Goal: Communication & Community: Answer question/provide support

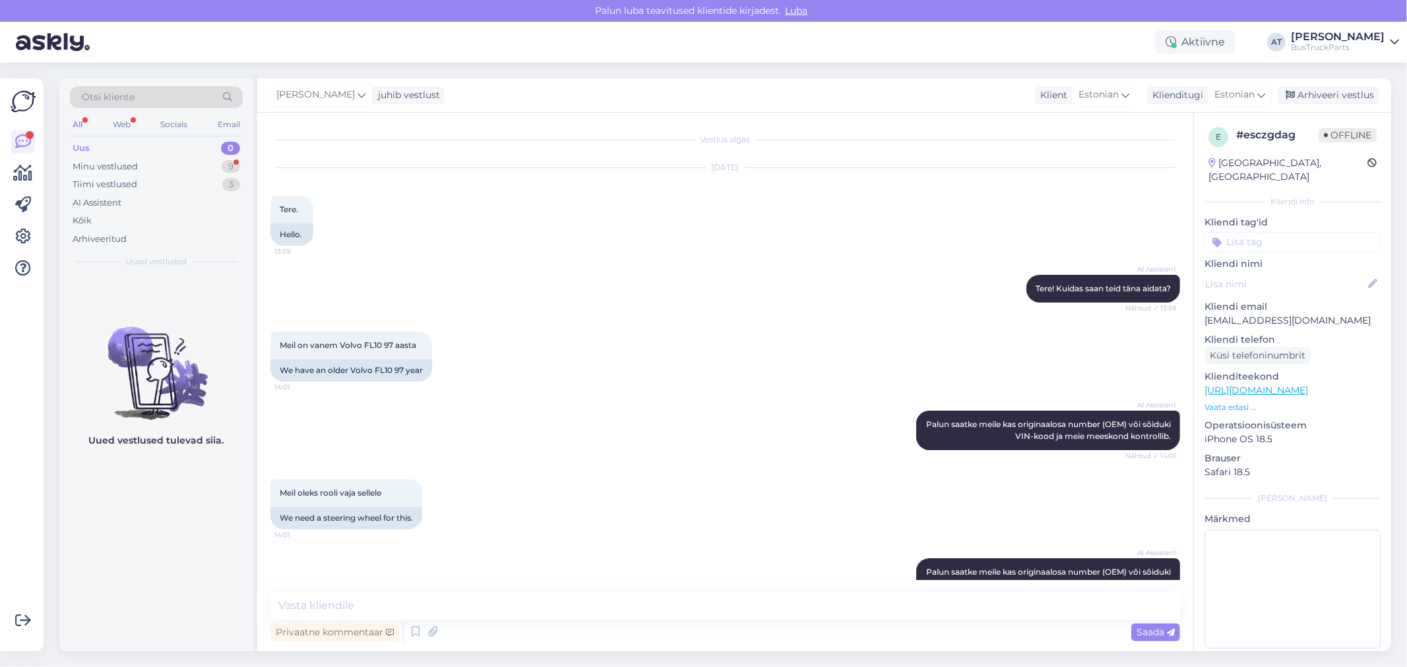
scroll to position [463, 0]
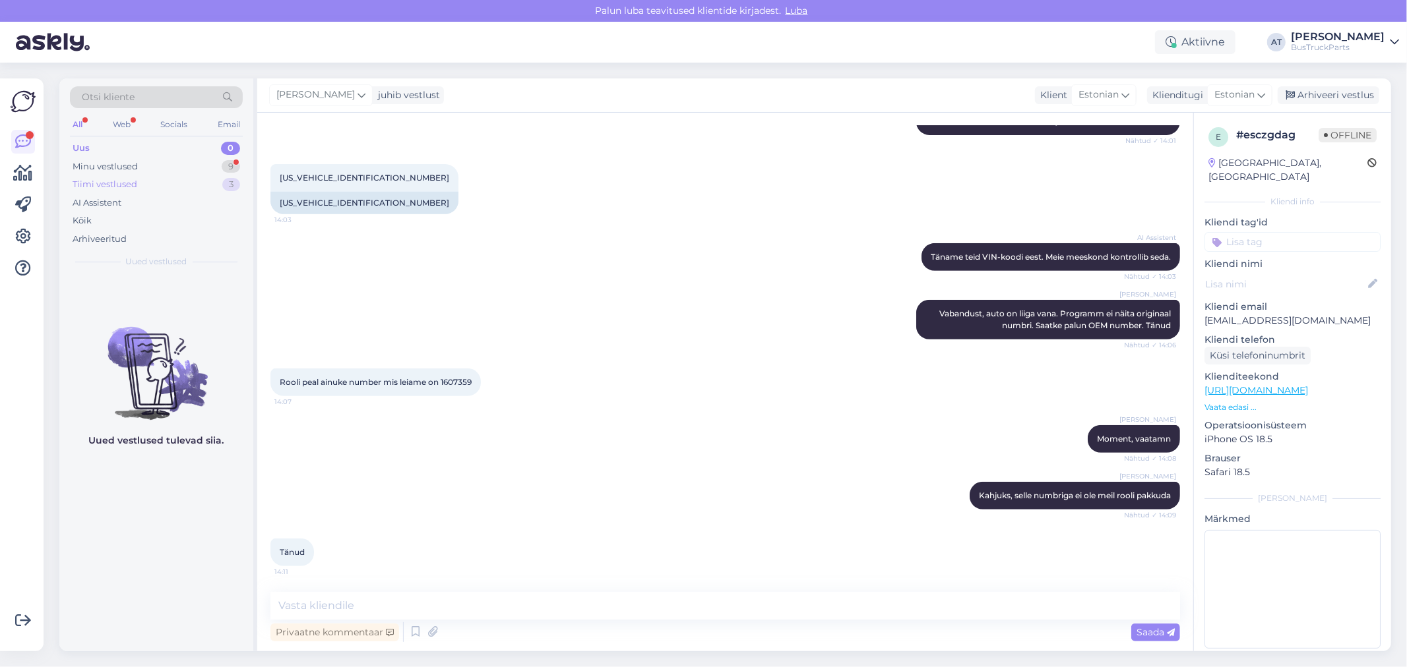
click at [135, 175] on div "Uus 0 Minu vestlused 9 Tiimi vestlused 3 AI Assistent Kõik Arhiveeritud" at bounding box center [156, 193] width 173 height 109
click at [135, 146] on div "Uus 0" at bounding box center [156, 148] width 173 height 18
click at [142, 166] on div "Minu vestlused 9" at bounding box center [156, 167] width 173 height 18
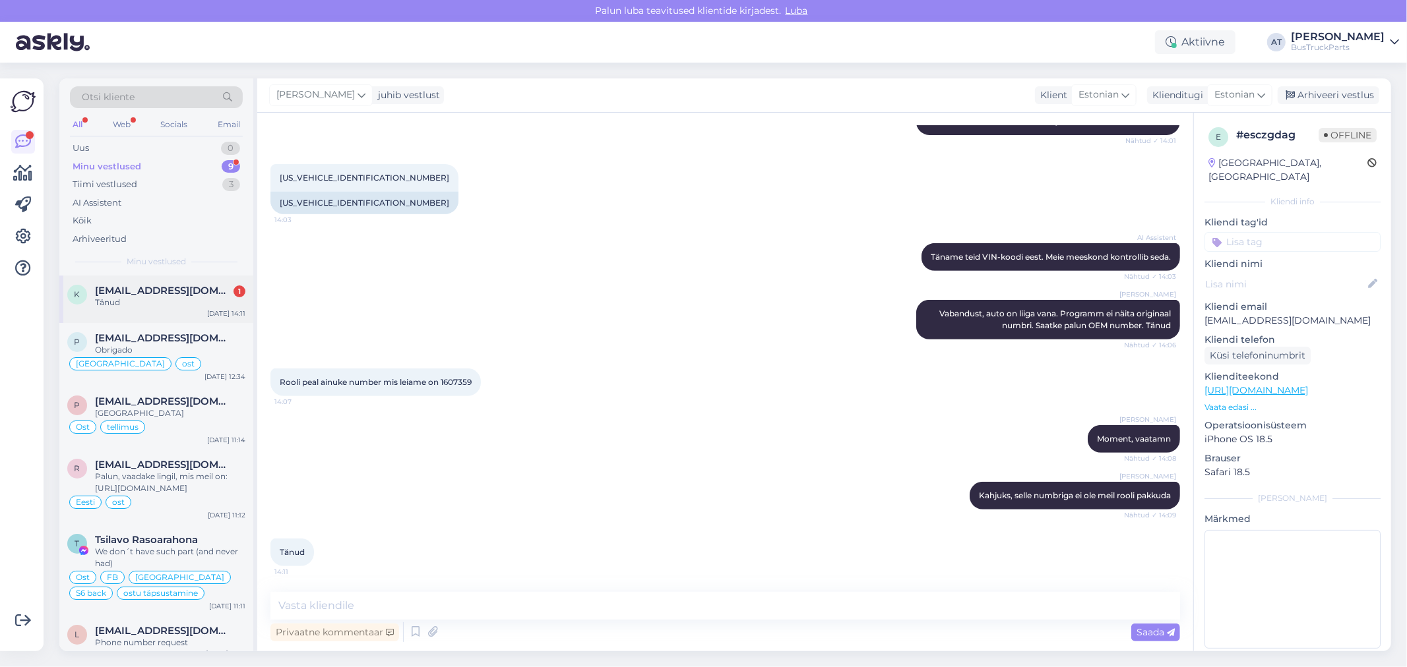
click at [158, 282] on div "k [EMAIL_ADDRESS][DOMAIN_NAME] 1 Tänud [DATE] 14:11" at bounding box center [156, 299] width 194 height 47
click at [425, 586] on div "Vestlus algas [DATE] Tere. 13:59 Hello. AI Assistent Tere! Kuidas saan teid tän…" at bounding box center [725, 382] width 936 height 539
click at [186, 339] on span "[EMAIL_ADDRESS][DOMAIN_NAME]" at bounding box center [163, 338] width 137 height 12
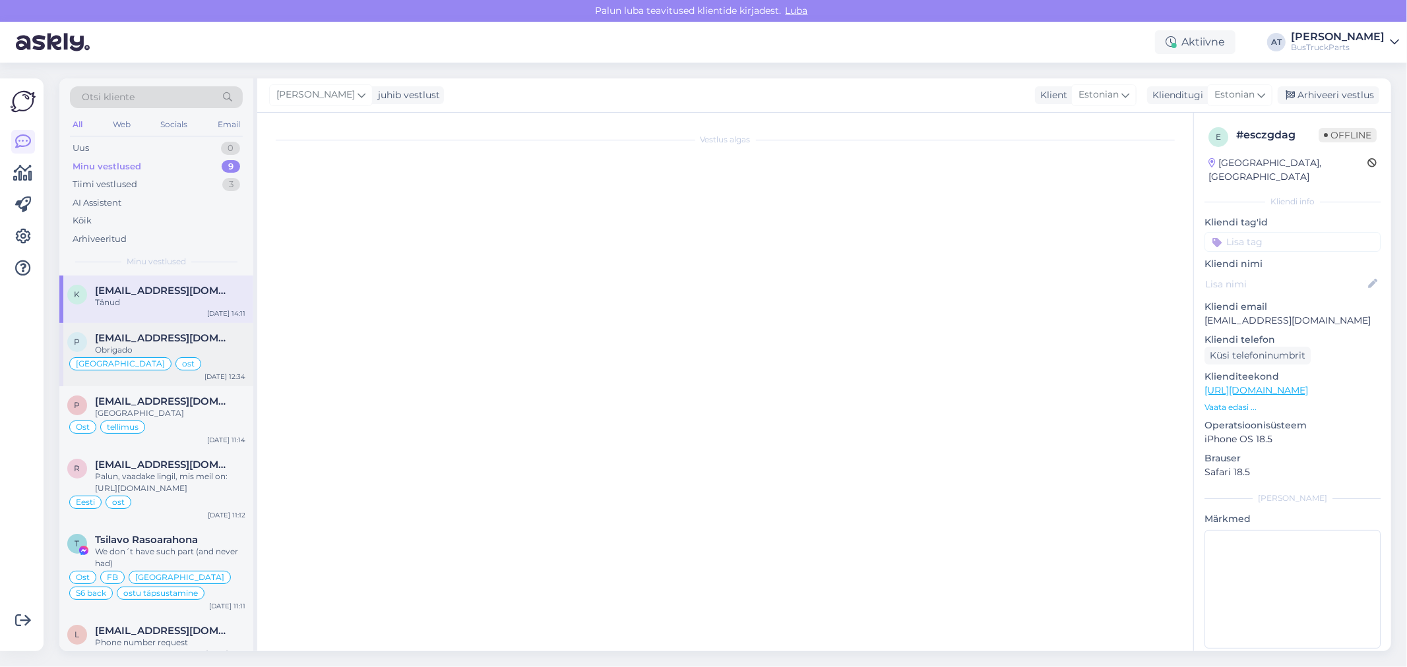
scroll to position [8213, 0]
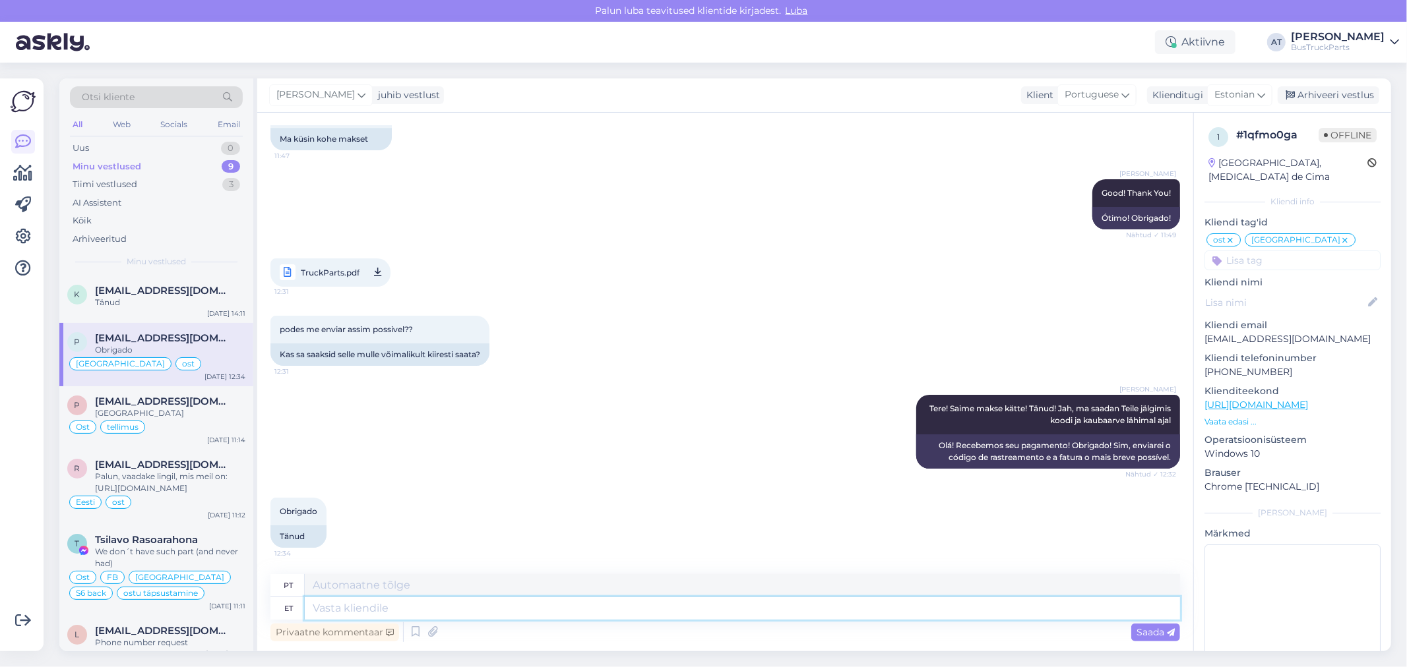
click at [489, 605] on textarea at bounding box center [742, 608] width 875 height 22
type textarea "DPD t"
type textarea "DPD"
type textarea "DPD tracking nu"
type textarea "Rastreamento DPD"
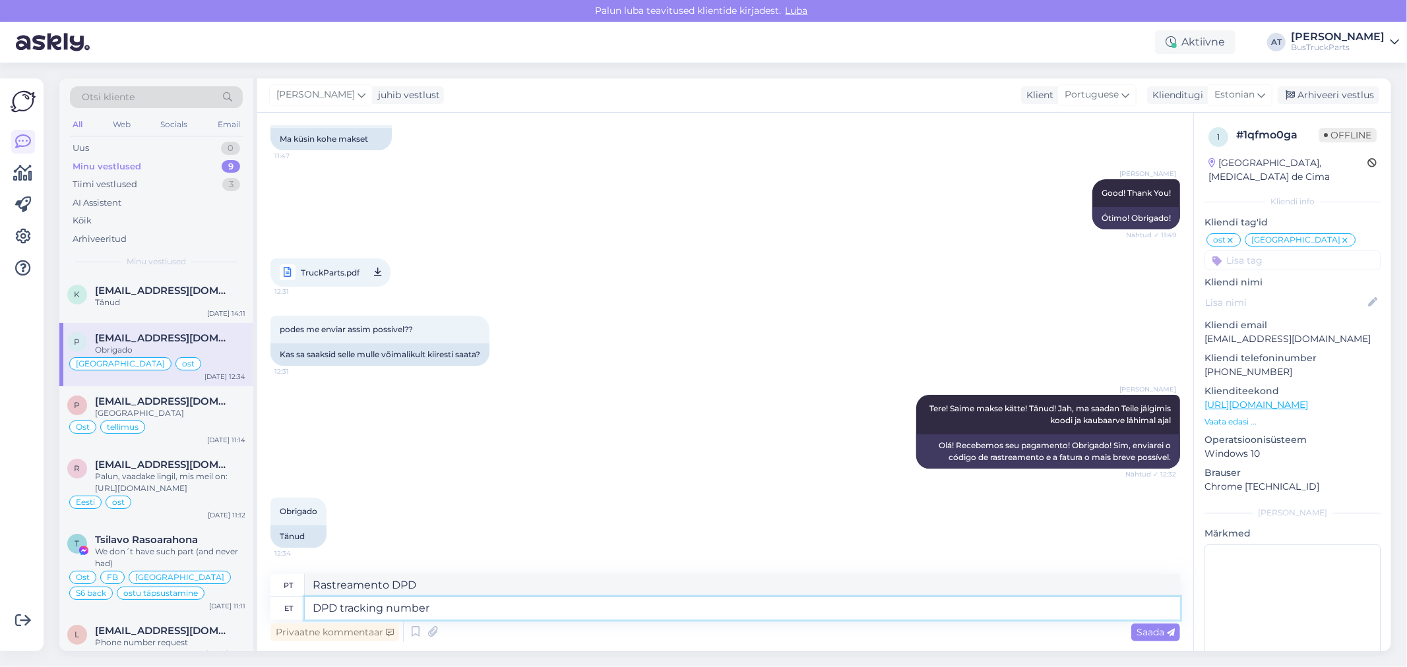
type textarea "DPD tracking number"
type textarea "Número de rastreamento DPD"
click at [571, 603] on textarea "DPD tracking number" at bounding box center [742, 608] width 875 height 22
paste textarea "05605564914015"
type textarea "DPD tracking number 05605564914015"
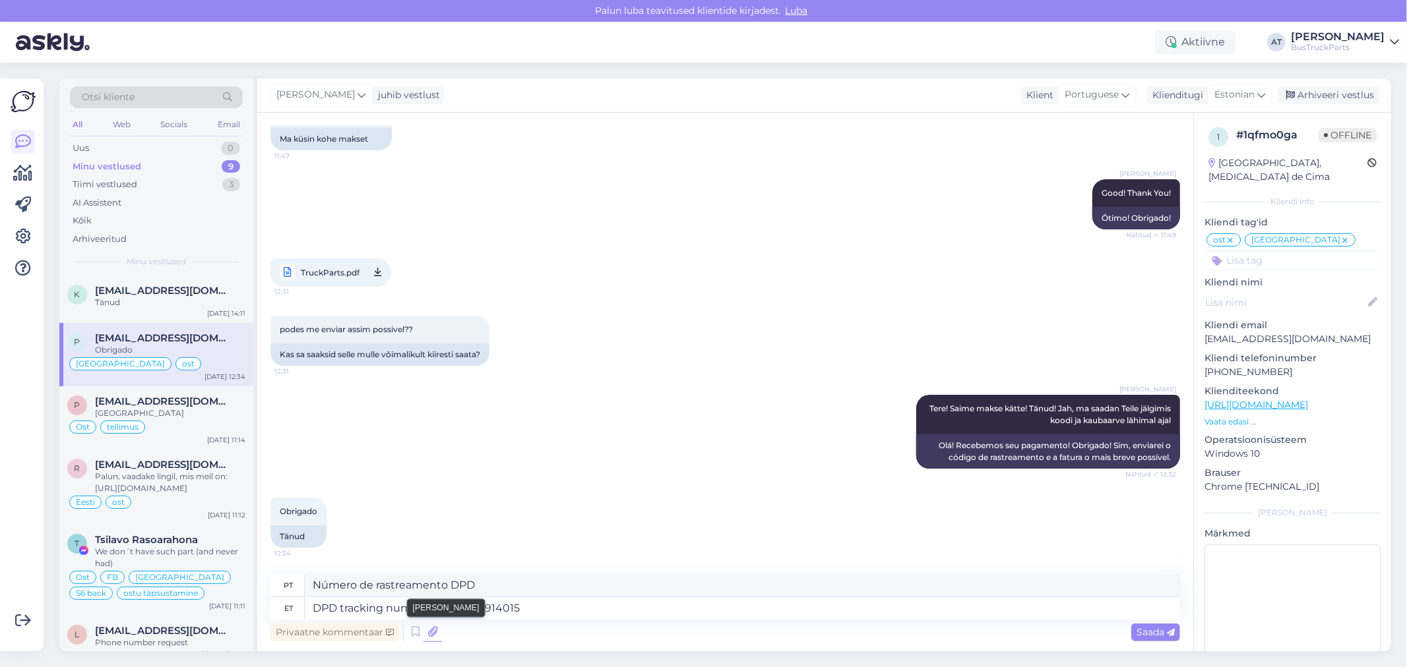
click at [431, 638] on icon at bounding box center [432, 632] width 18 height 20
type textarea "Número de rastreamento DPD 05605564914015"
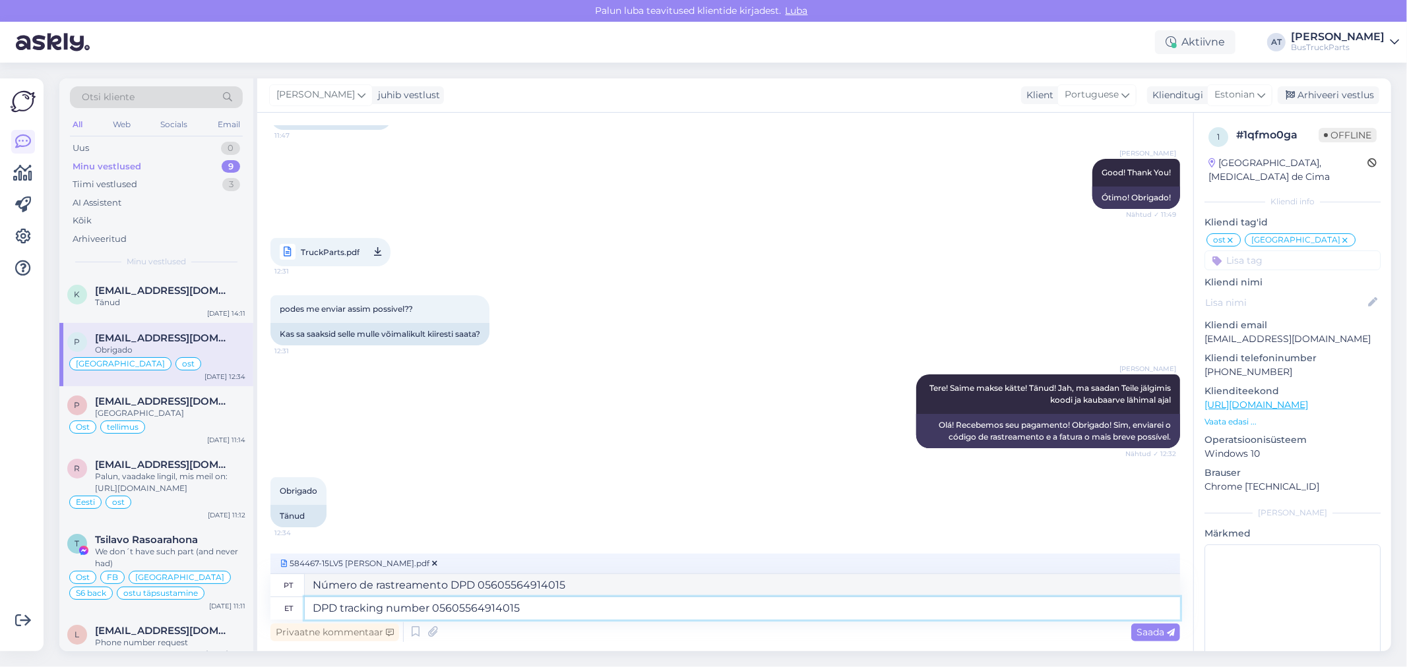
click at [310, 605] on textarea "DPD tracking number 05605564914015" at bounding box center [742, 608] width 875 height 22
type textarea "Thank You for the order! DPD tracking number 05605564914015"
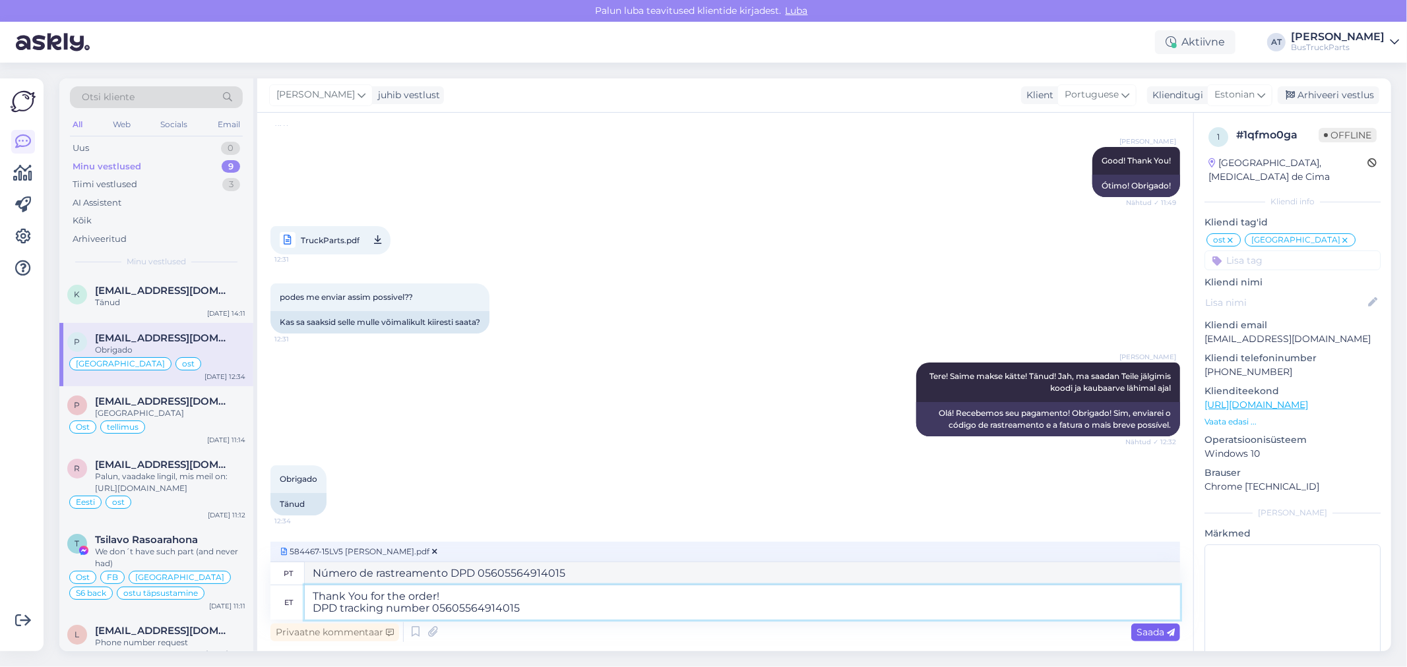
type textarea "Obrigado pelo seu pedido! Número de rastreamento DPD 05605564914015"
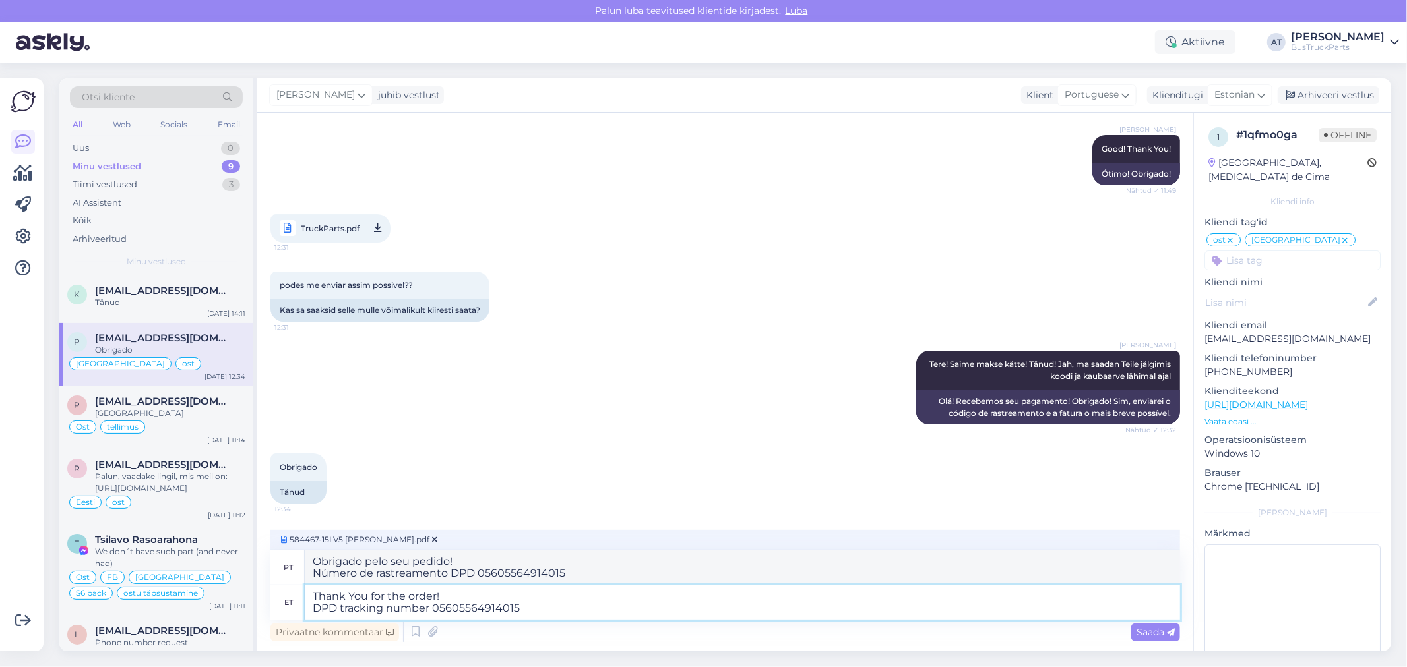
type textarea "Thank You for the order! DPD tracking number 05605564914015"
click at [1161, 636] on div "Saada" at bounding box center [1155, 633] width 49 height 18
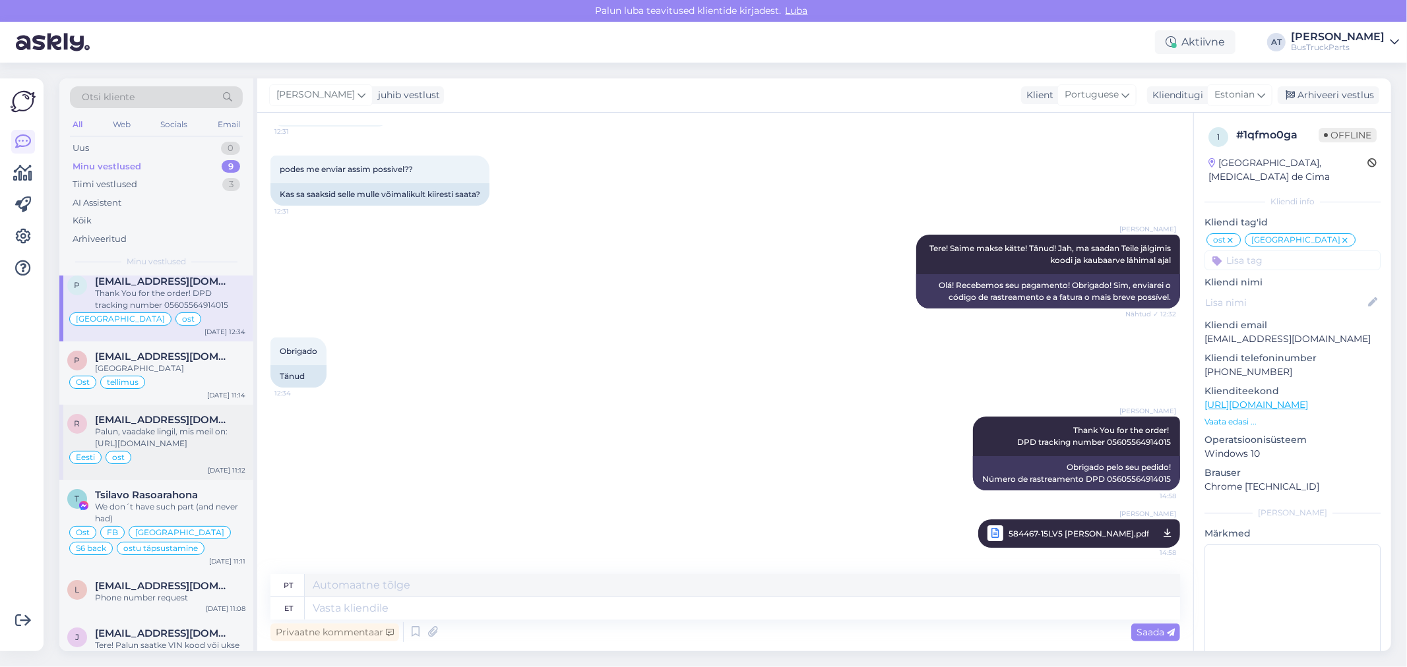
scroll to position [0, 0]
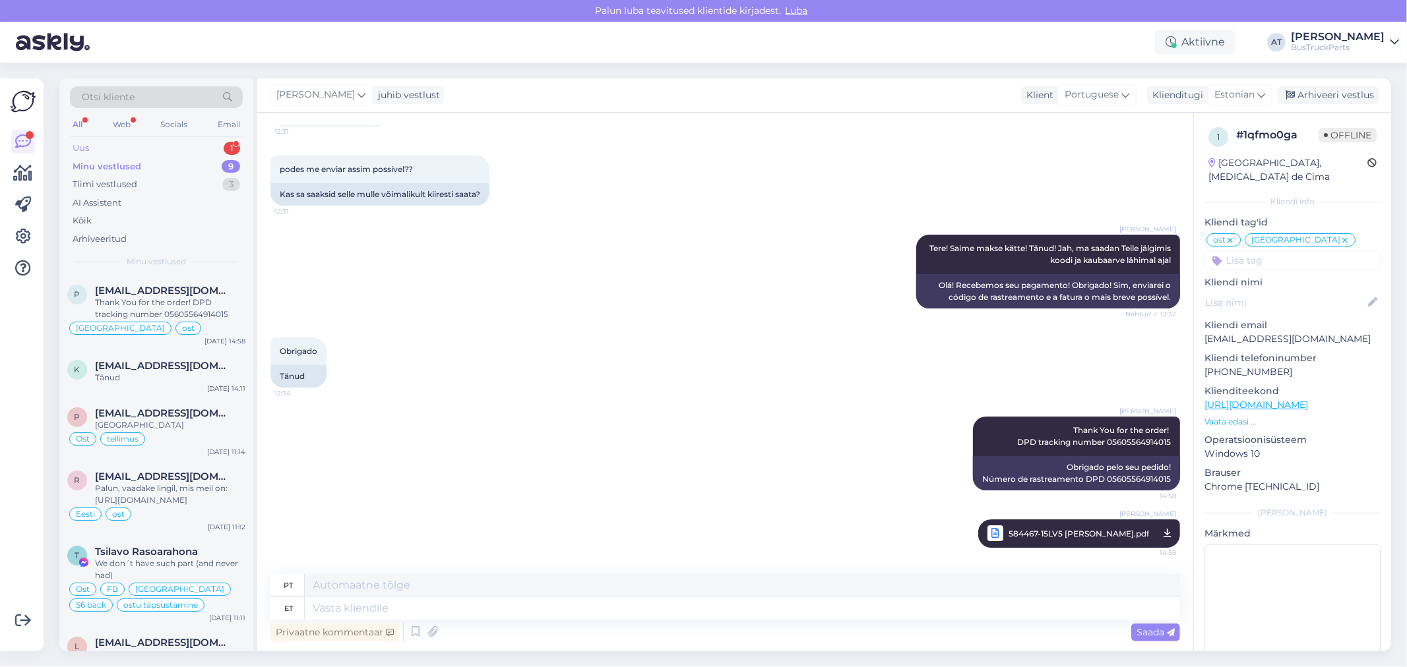
click at [194, 150] on div "Uus 1" at bounding box center [156, 148] width 173 height 18
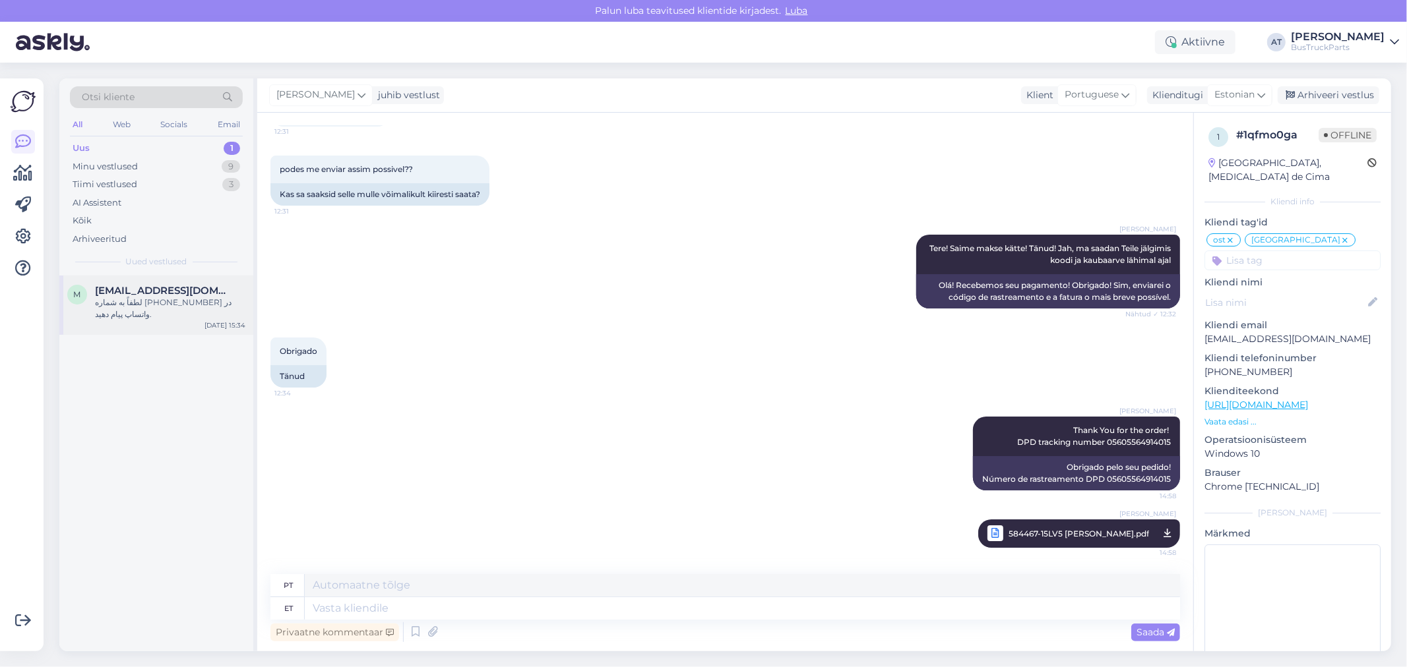
click at [143, 305] on div "لطفاً به شماره [PHONE_NUMBER] در واتساپ پیام دهید." at bounding box center [170, 309] width 150 height 24
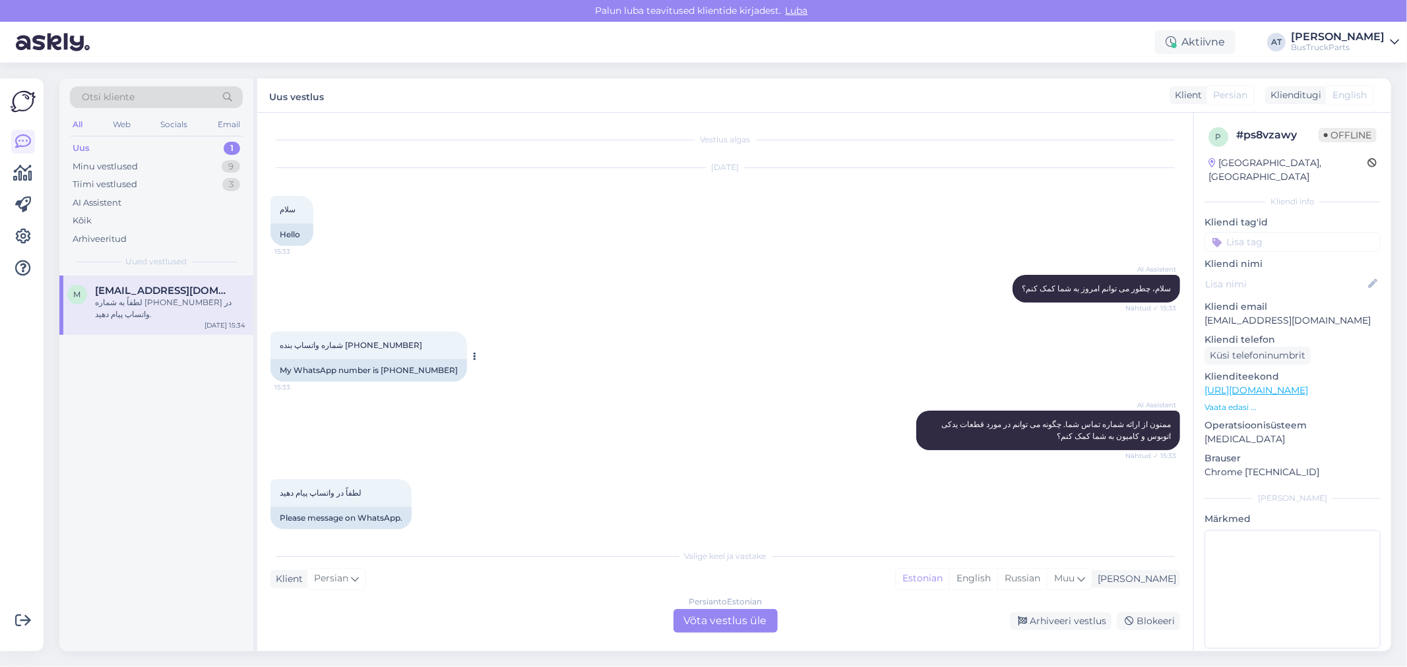
click at [382, 366] on div "My WhatsApp number is [PHONE_NUMBER]" at bounding box center [368, 370] width 197 height 22
copy div "My WhatsApp number is [PHONE_NUMBER]"
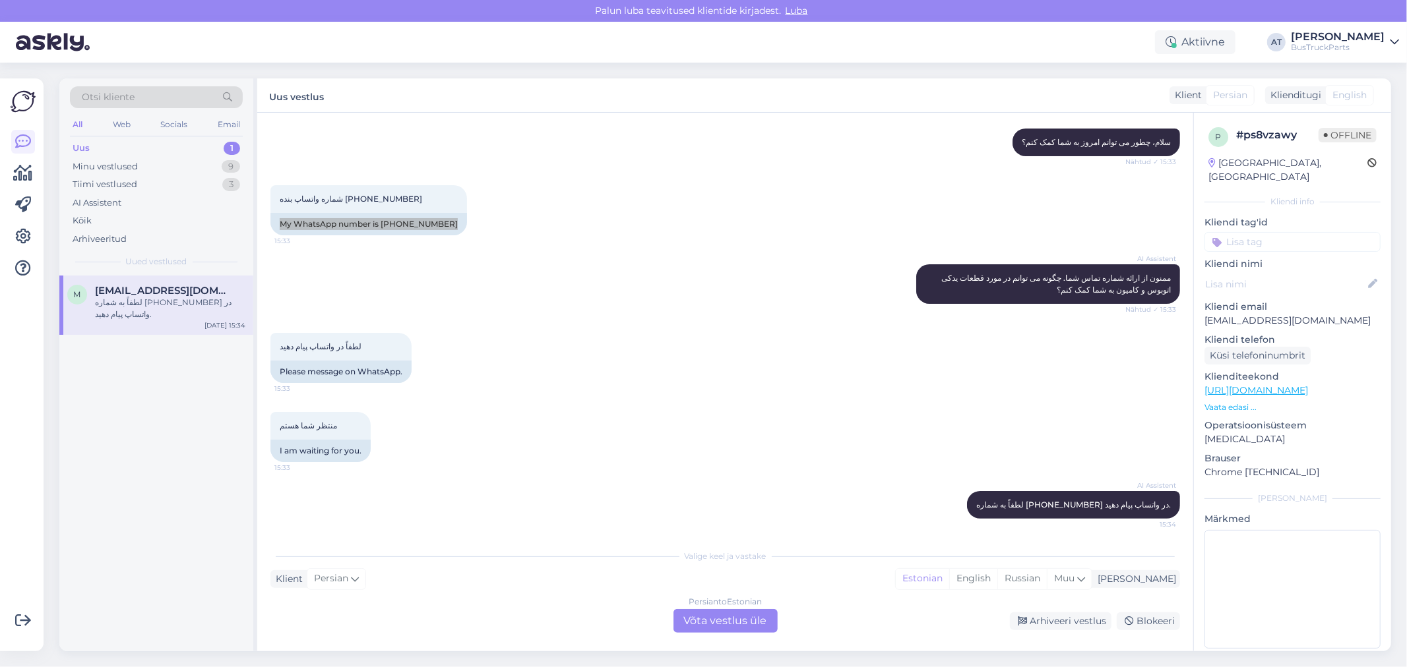
scroll to position [148, 0]
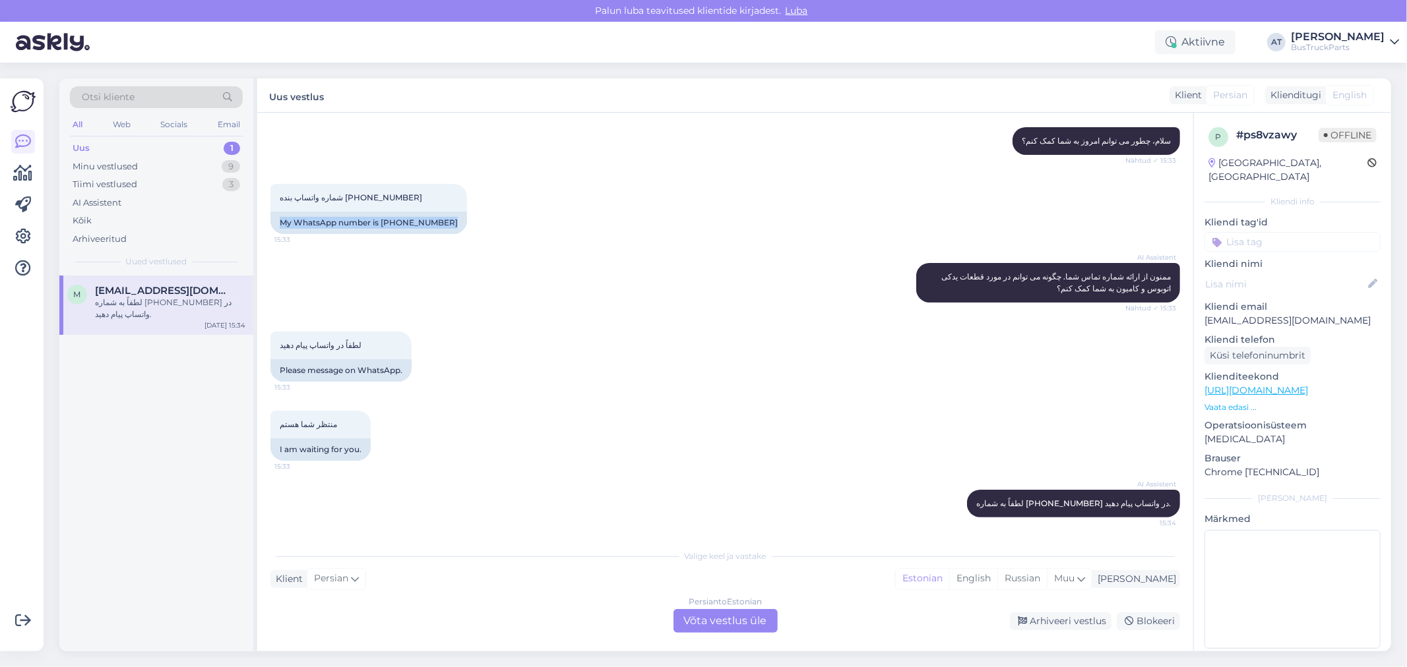
click at [132, 141] on div "Uus 1" at bounding box center [156, 148] width 173 height 18
click at [1257, 232] on input at bounding box center [1292, 242] width 176 height 20
type input "Wha"
click at [1282, 273] on span "WhatsApp" at bounding box center [1292, 277] width 42 height 8
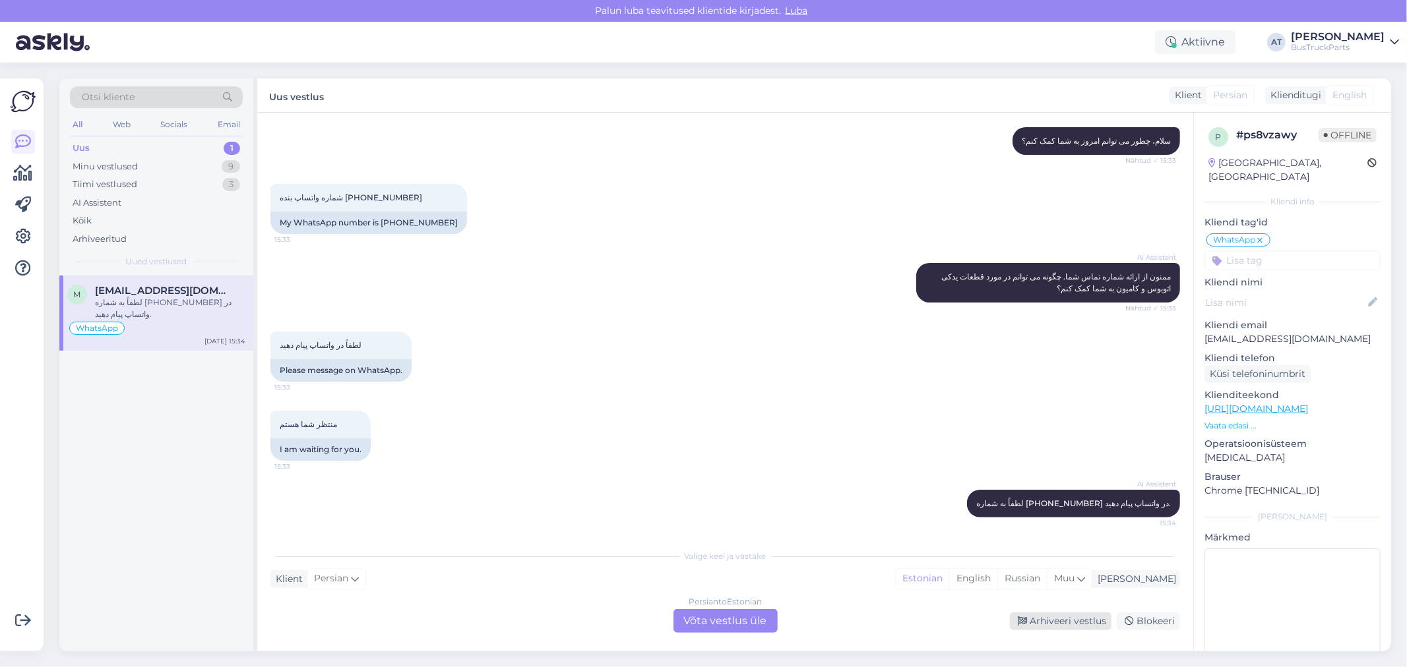
click at [1030, 625] on div "Arhiveeri vestlus" at bounding box center [1061, 622] width 102 height 18
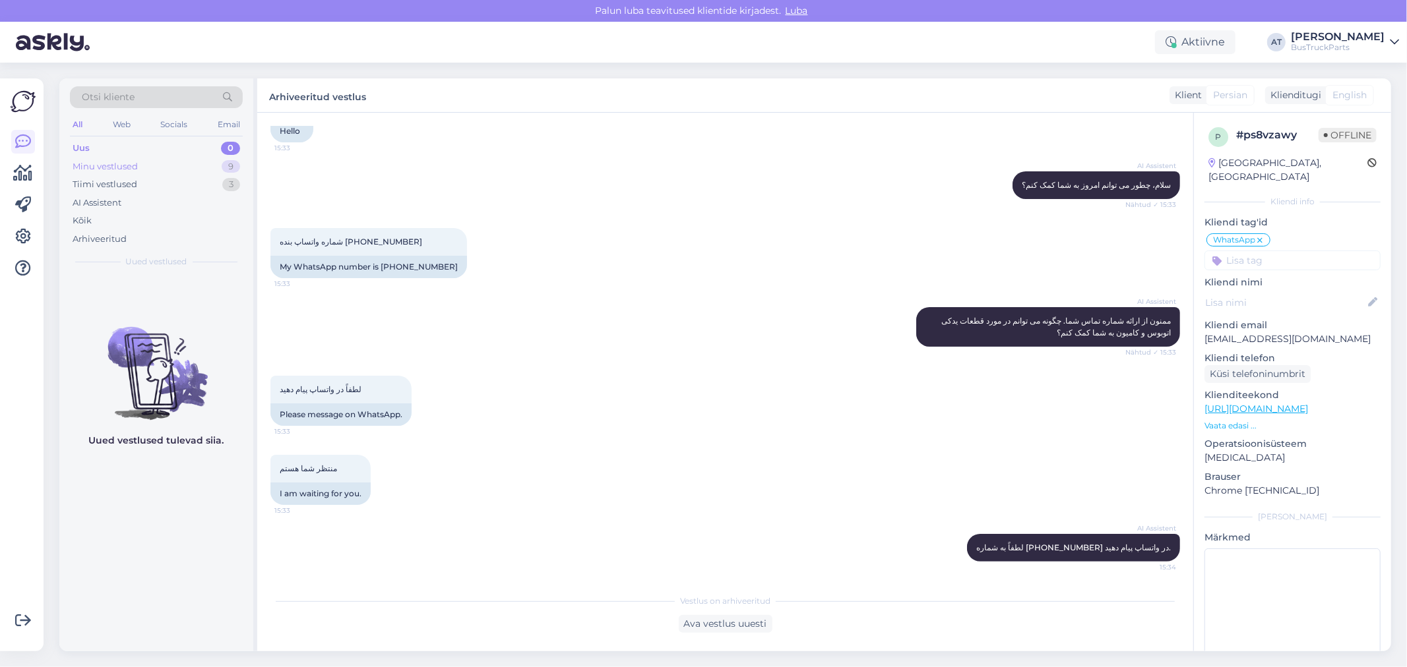
click at [148, 169] on div "Minu vestlused 9" at bounding box center [156, 167] width 173 height 18
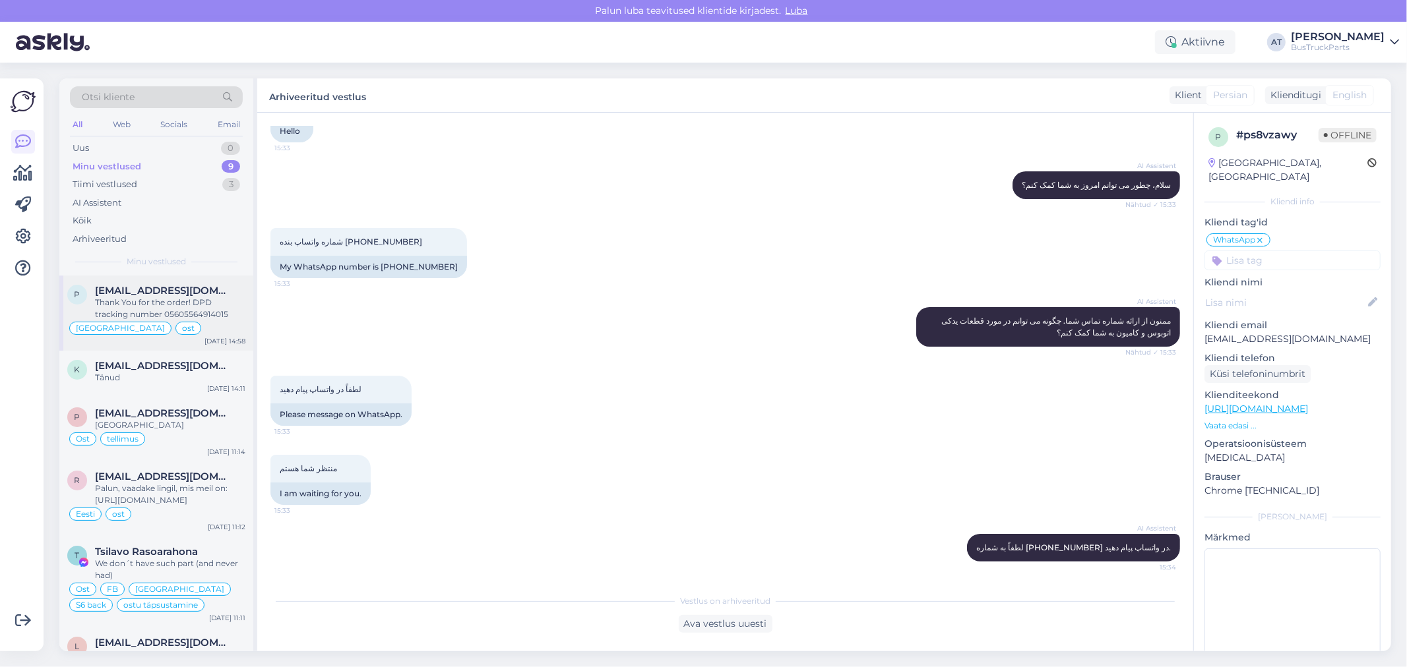
click at [174, 304] on div "Thank You for the order! DPD tracking number 05605564914015" at bounding box center [170, 309] width 150 height 24
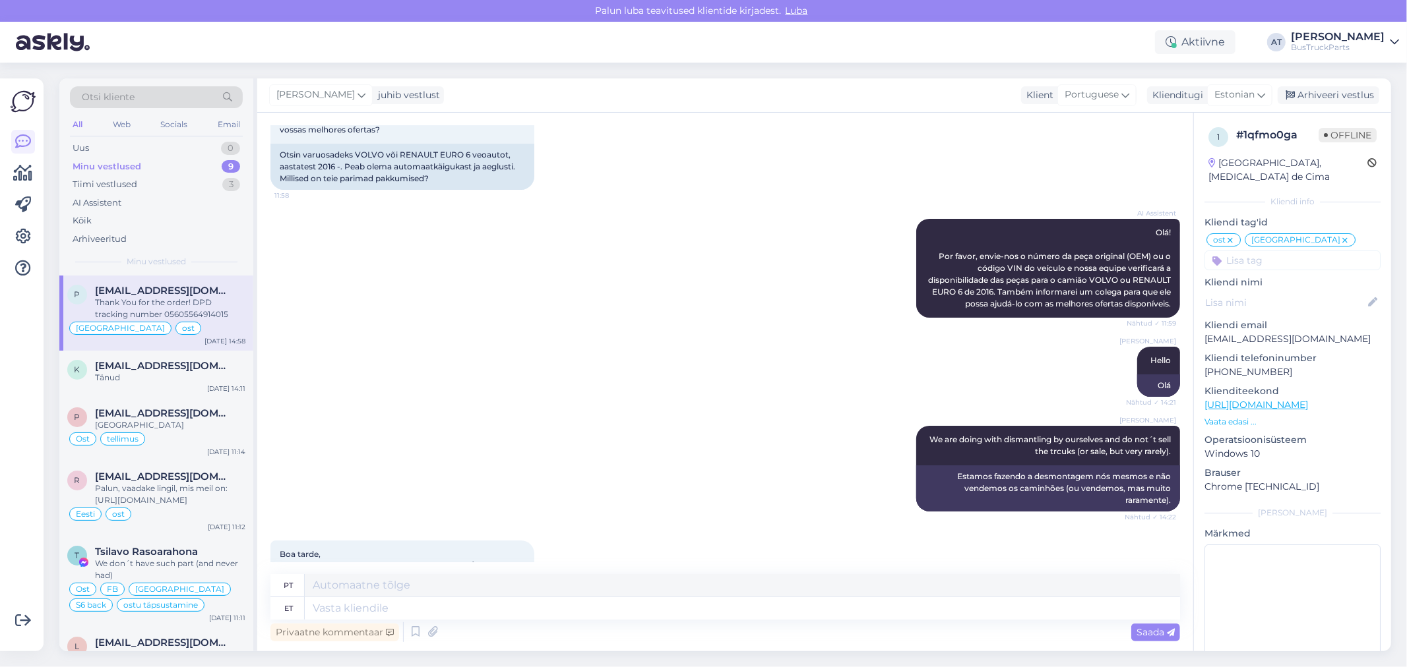
scroll to position [8373, 0]
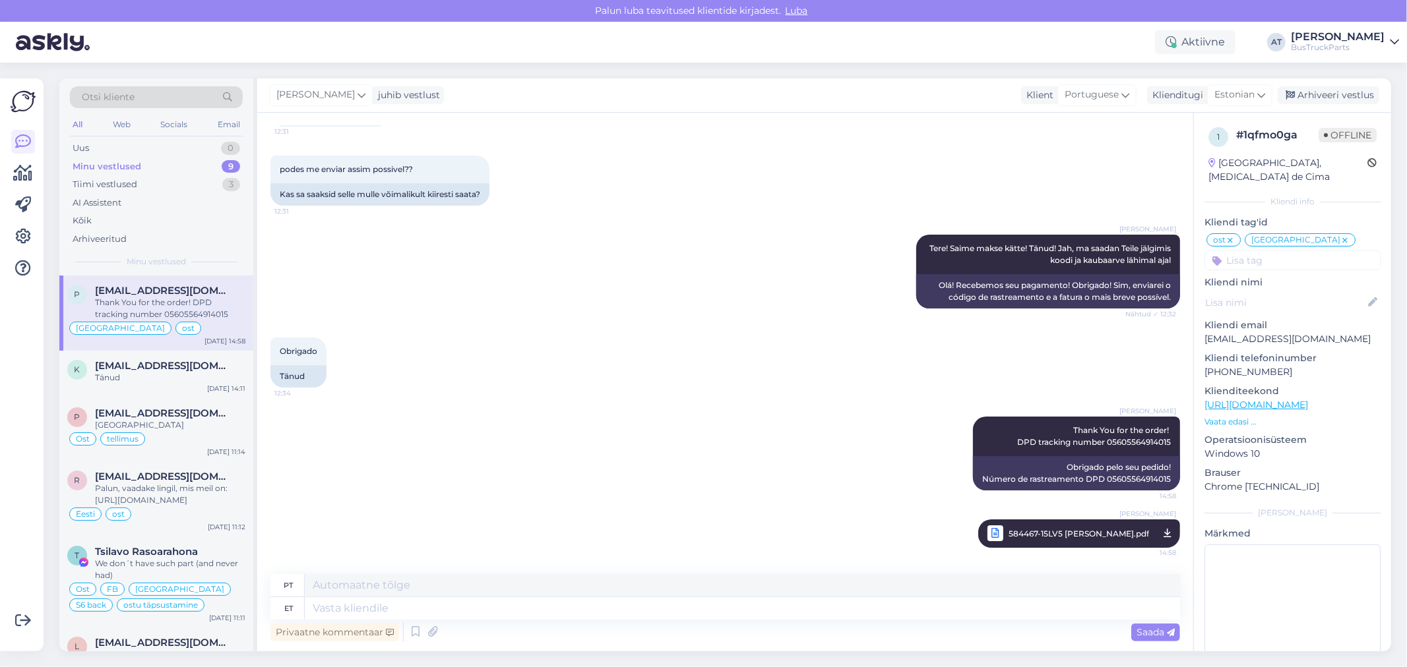
click at [772, 346] on div "Obrigado 12:34 Tänud" at bounding box center [724, 362] width 909 height 79
click at [1323, 94] on div "Arhiveeri vestlus" at bounding box center [1328, 95] width 102 height 18
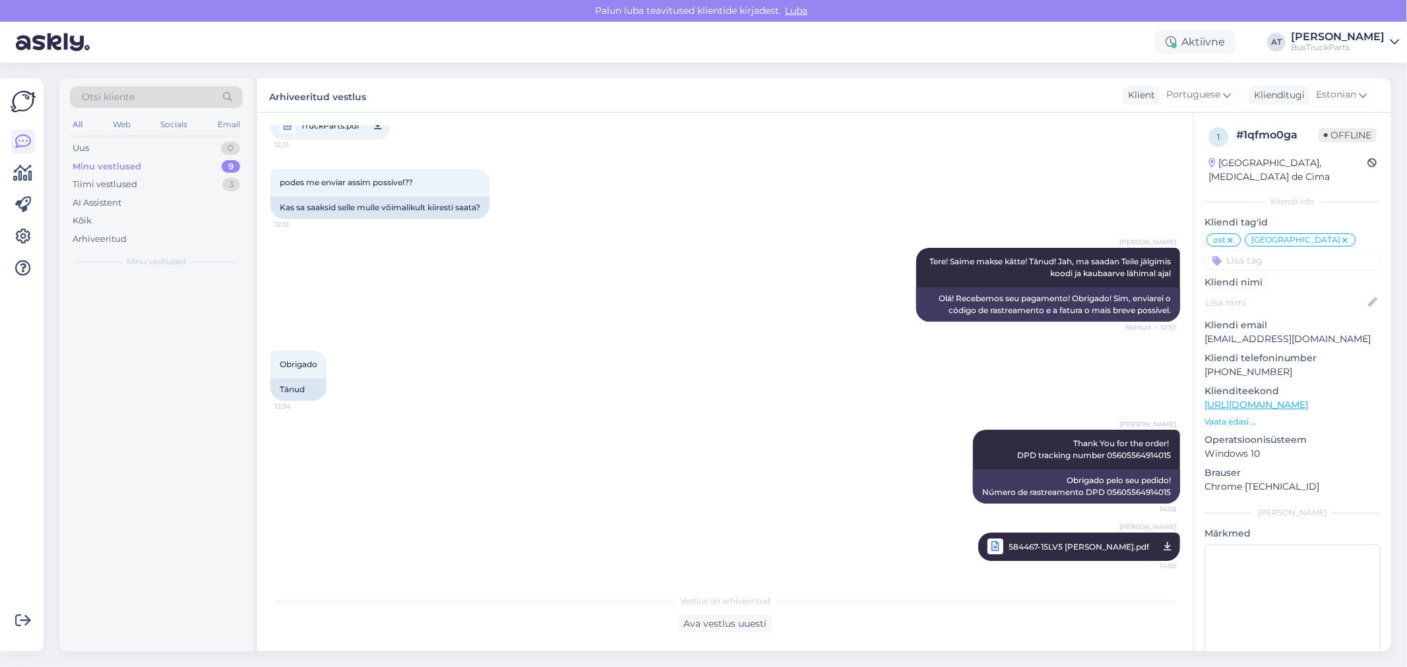
scroll to position [8360, 0]
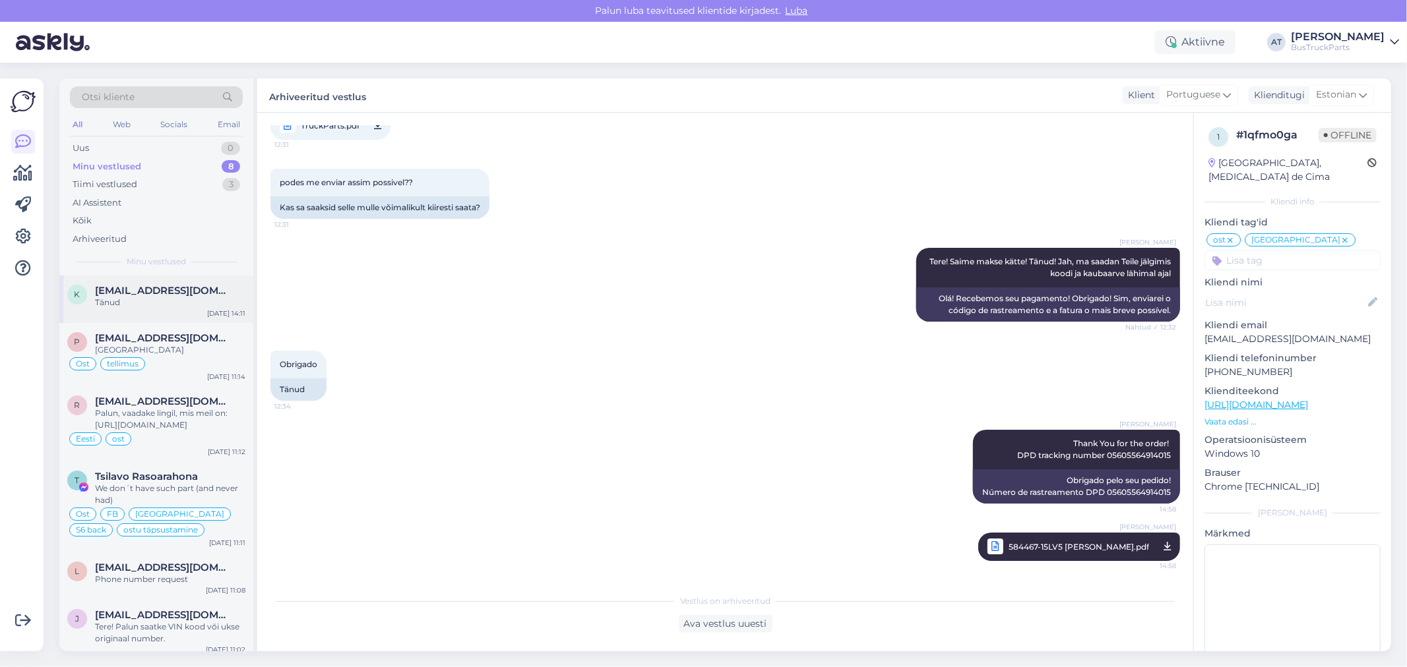
click at [129, 293] on span "[EMAIL_ADDRESS][DOMAIN_NAME]" at bounding box center [163, 291] width 137 height 12
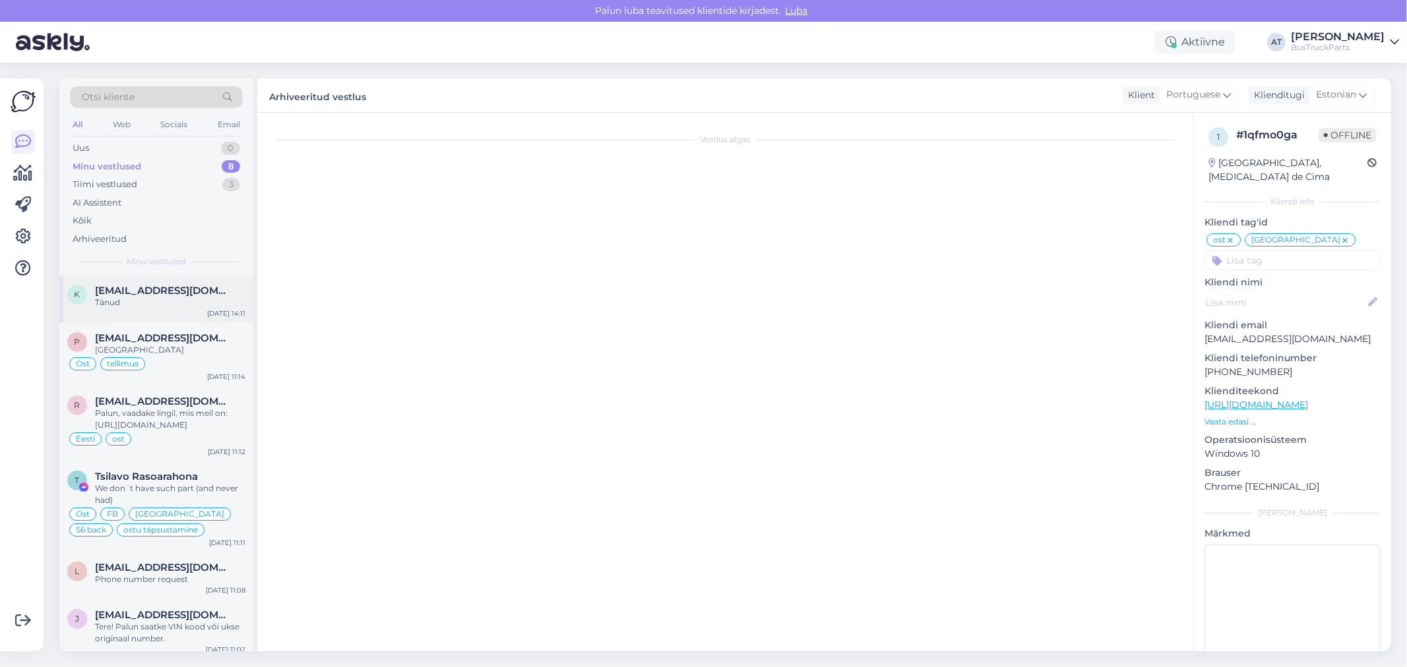
scroll to position [463, 0]
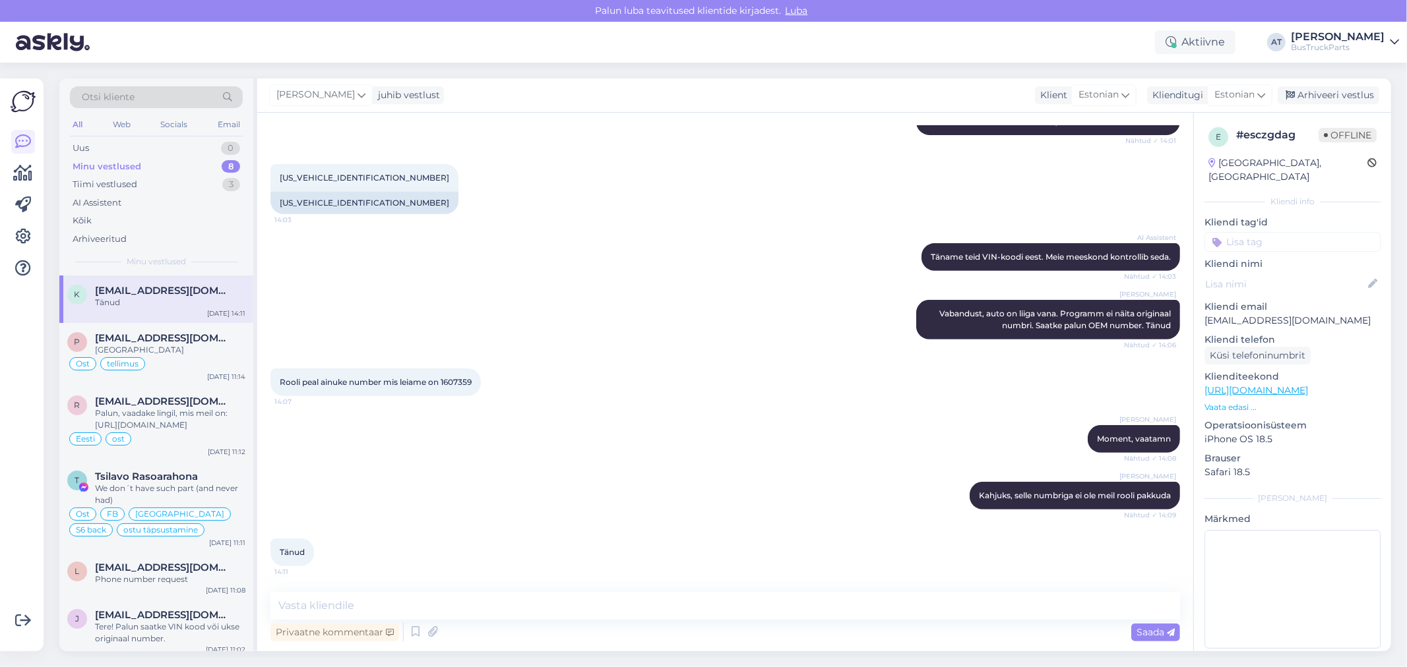
click at [764, 498] on div "[PERSON_NAME], selle numbriga ei ole meil rooli pakkuda Nähtud ✓ 14:09" at bounding box center [724, 496] width 909 height 57
click at [1283, 232] on input at bounding box center [1292, 242] width 176 height 20
type input "Esto"
click at [1289, 273] on span "[GEOGRAPHIC_DATA]" at bounding box center [1292, 277] width 89 height 8
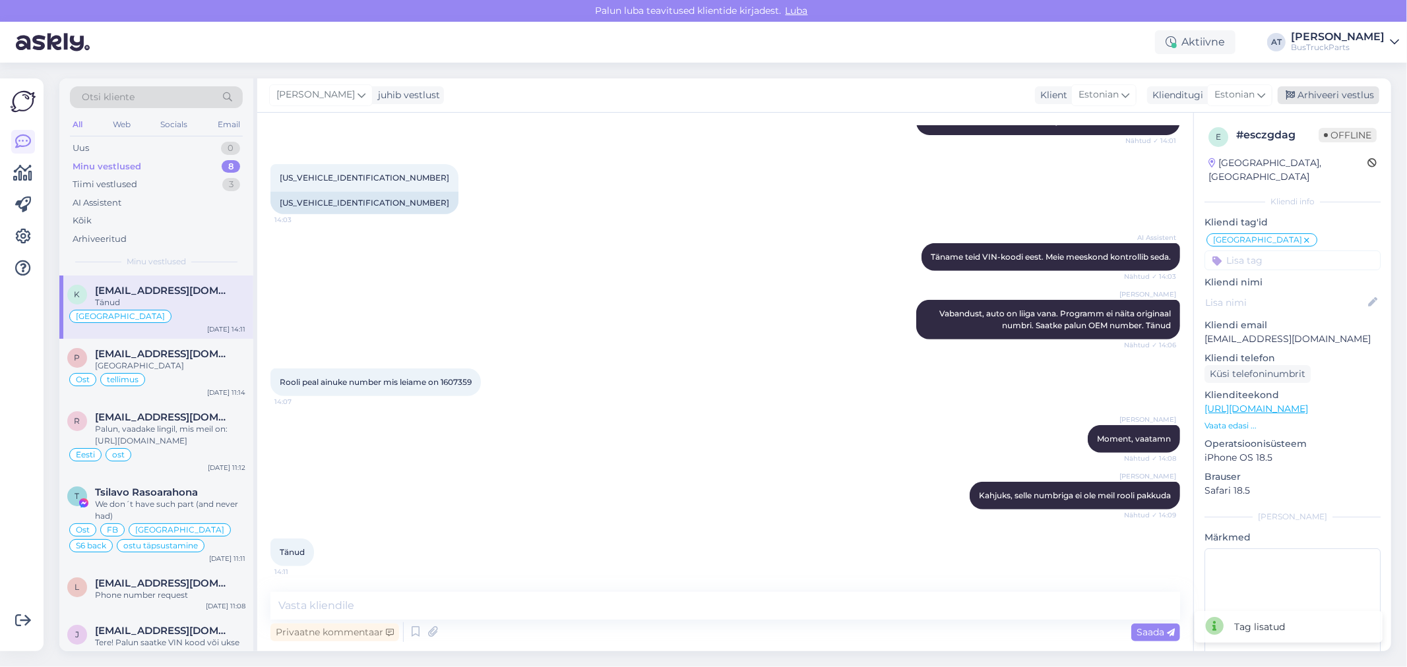
click at [1331, 94] on div "Arhiveeri vestlus" at bounding box center [1328, 95] width 102 height 18
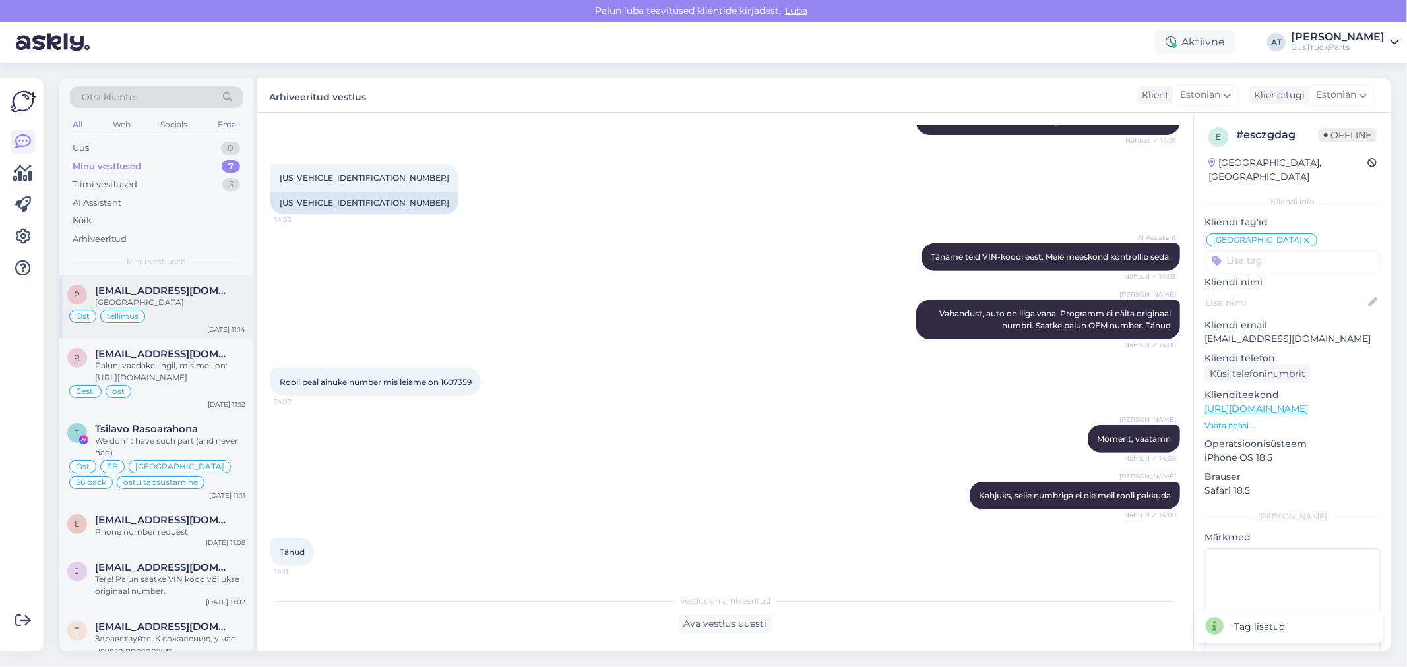
click at [210, 295] on span "[EMAIL_ADDRESS][DOMAIN_NAME]" at bounding box center [163, 291] width 137 height 12
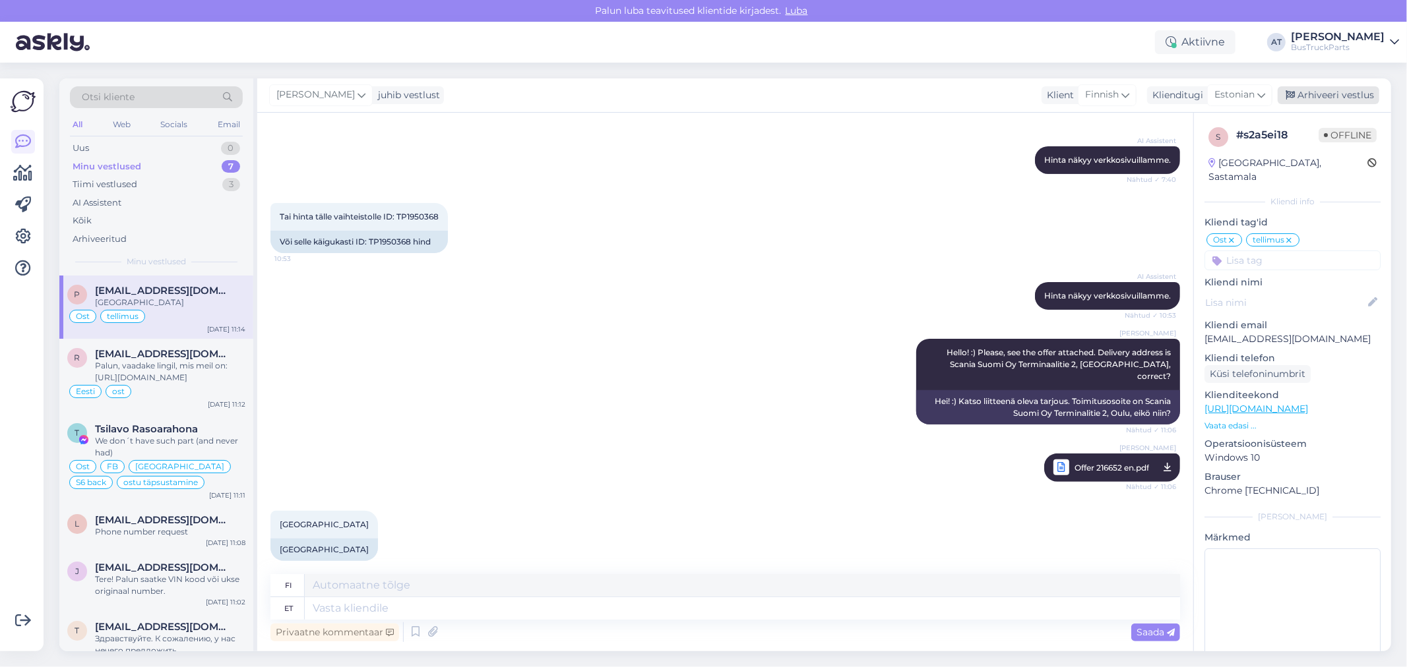
click at [1325, 95] on div "Arhiveeri vestlus" at bounding box center [1328, 95] width 102 height 18
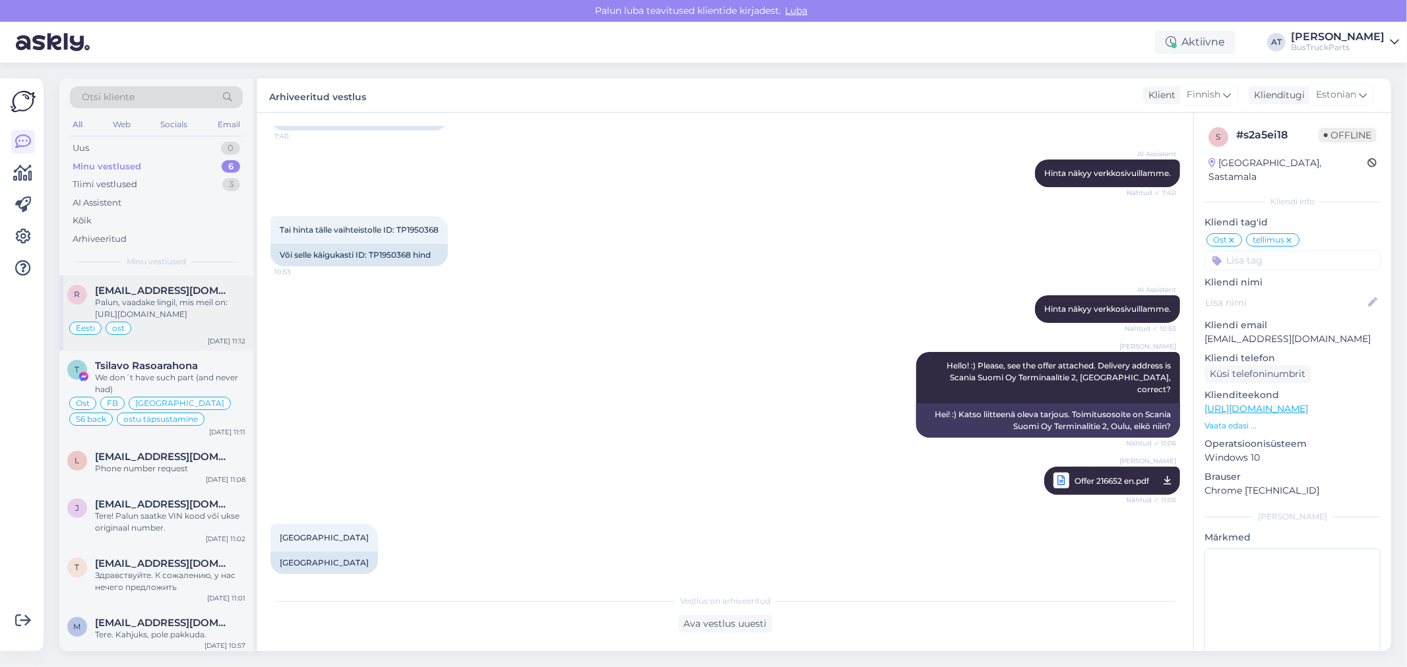
click at [179, 314] on div "Palun, vaadake lingil, mis meil on: [URL][DOMAIN_NAME]" at bounding box center [170, 309] width 150 height 24
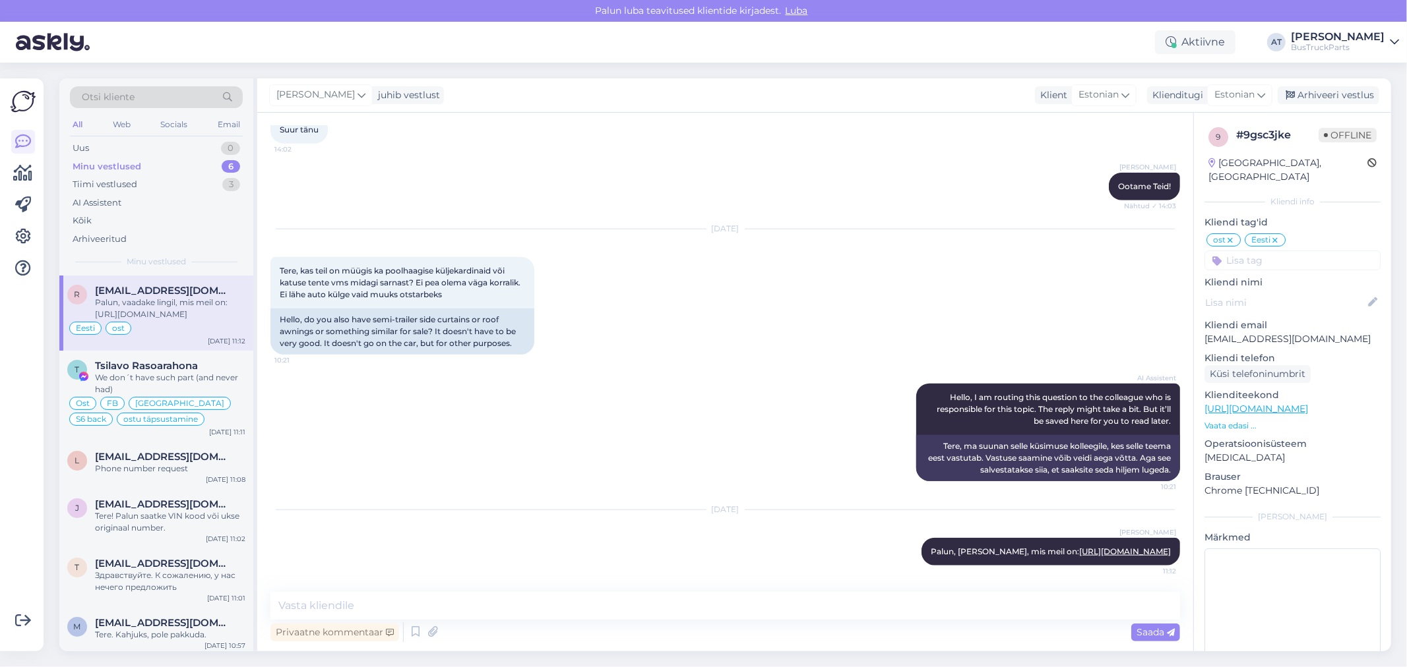
click at [700, 274] on div "[DATE] Tere, kas teil on müügis ka poolhaagise küljekardinaid või katuse tente …" at bounding box center [724, 292] width 909 height 154
click at [1314, 94] on div "Arhiveeri vestlus" at bounding box center [1328, 95] width 102 height 18
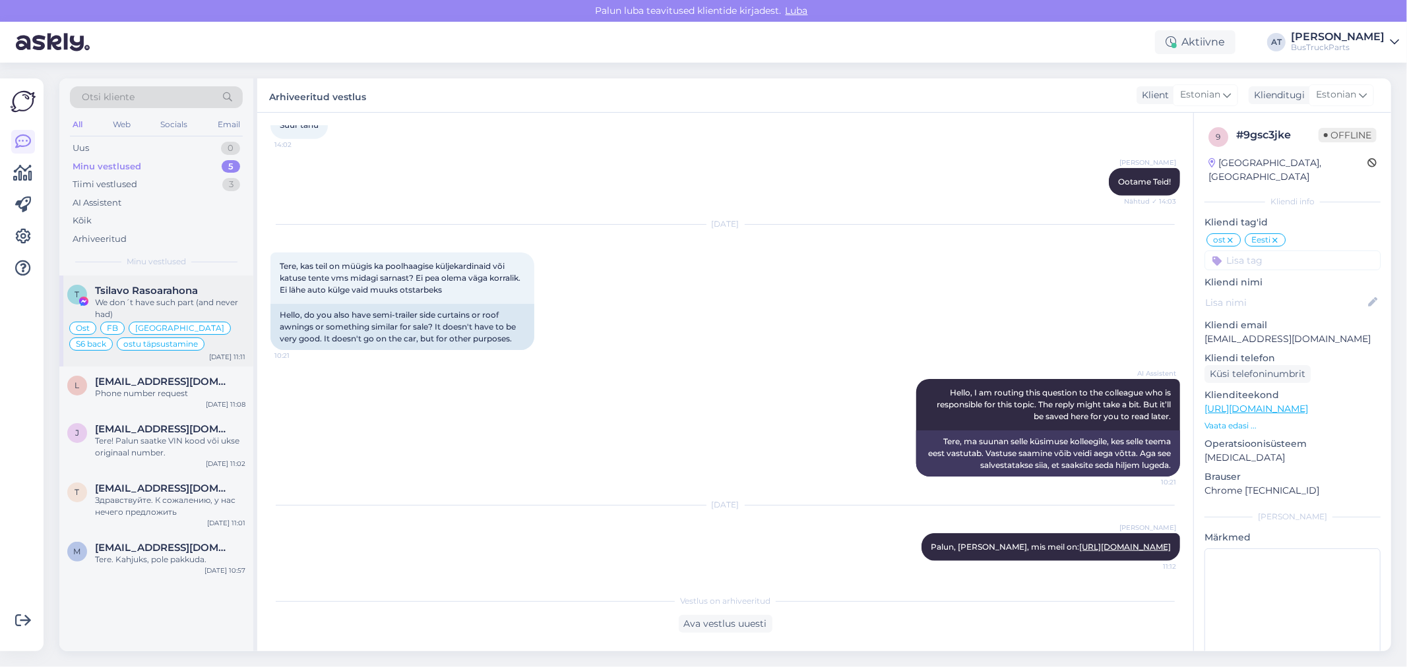
click at [216, 295] on div "Tsilavo Rasoarahona" at bounding box center [170, 291] width 150 height 12
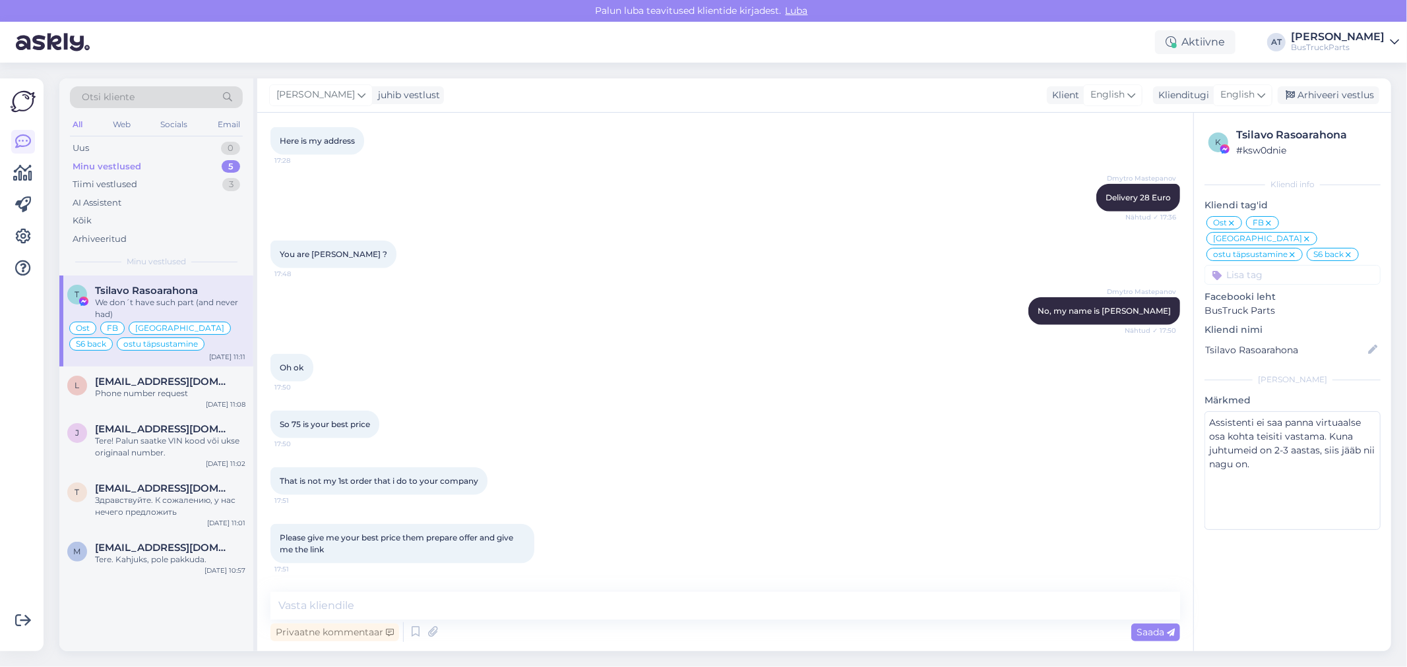
scroll to position [5915, 0]
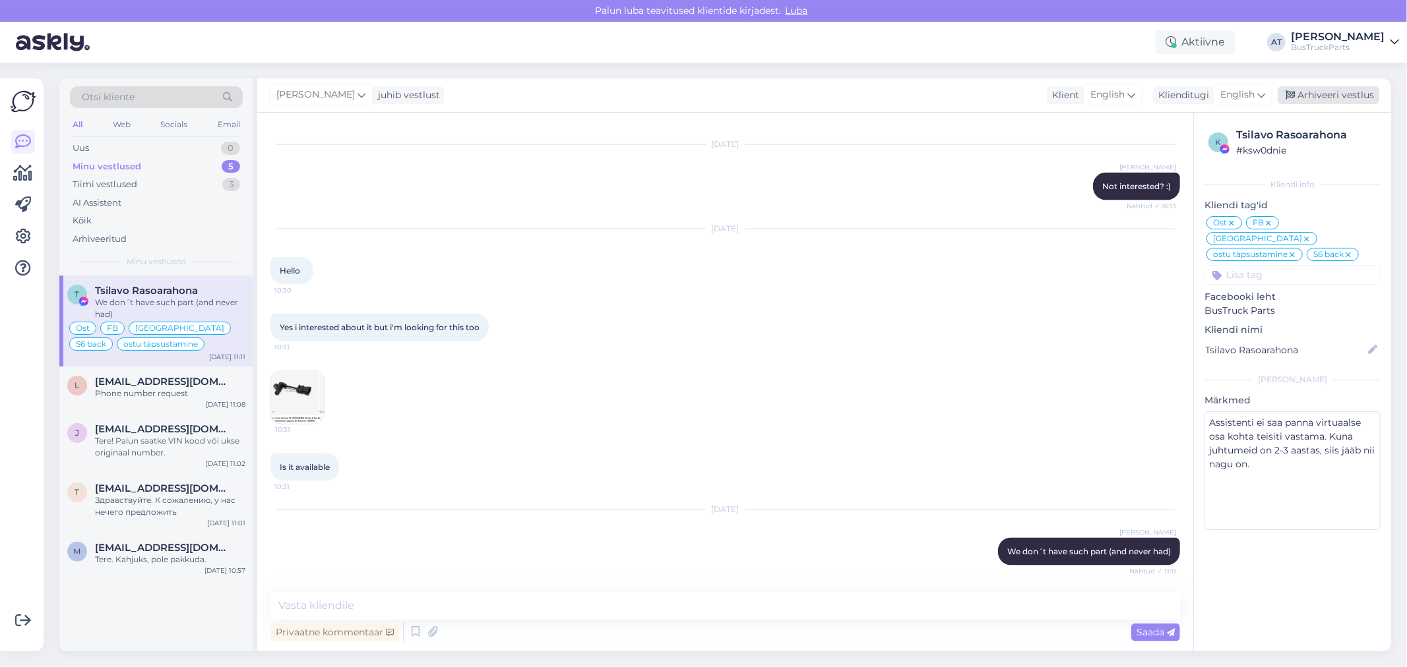
click at [1321, 96] on div "Arhiveeri vestlus" at bounding box center [1328, 95] width 102 height 18
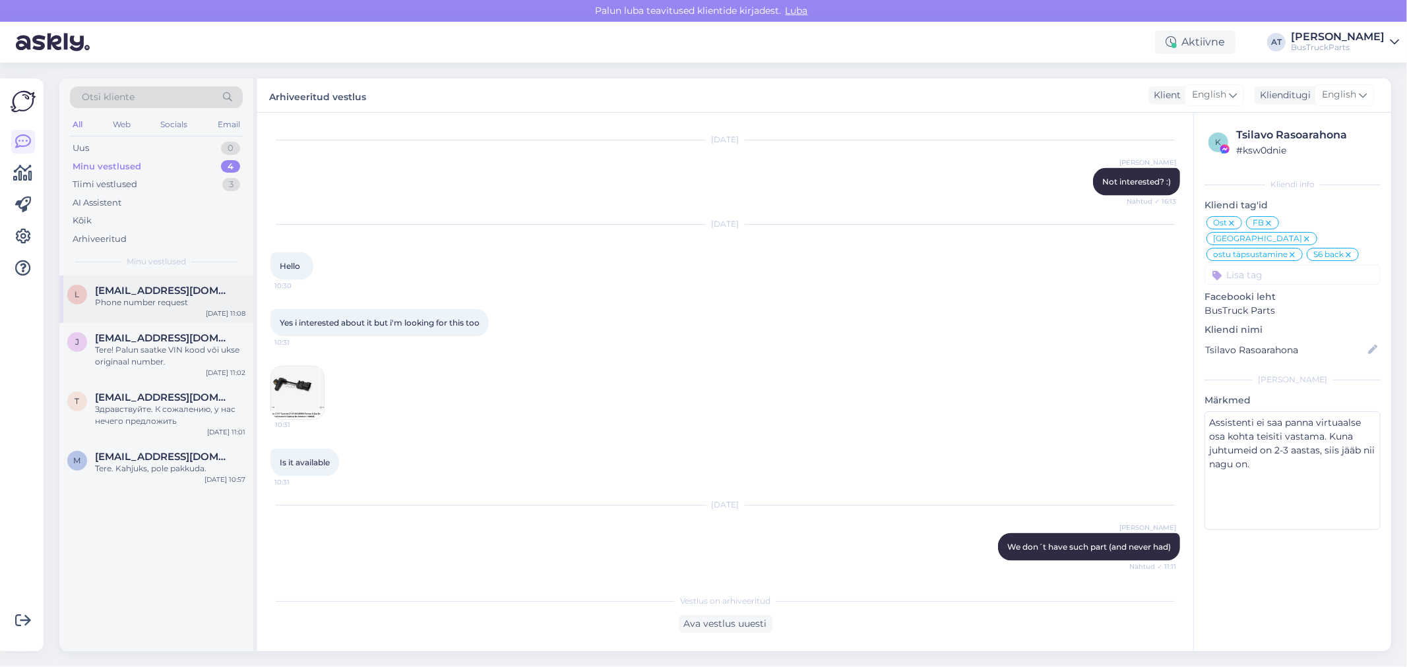
click at [169, 301] on div "Phone number request" at bounding box center [170, 303] width 150 height 12
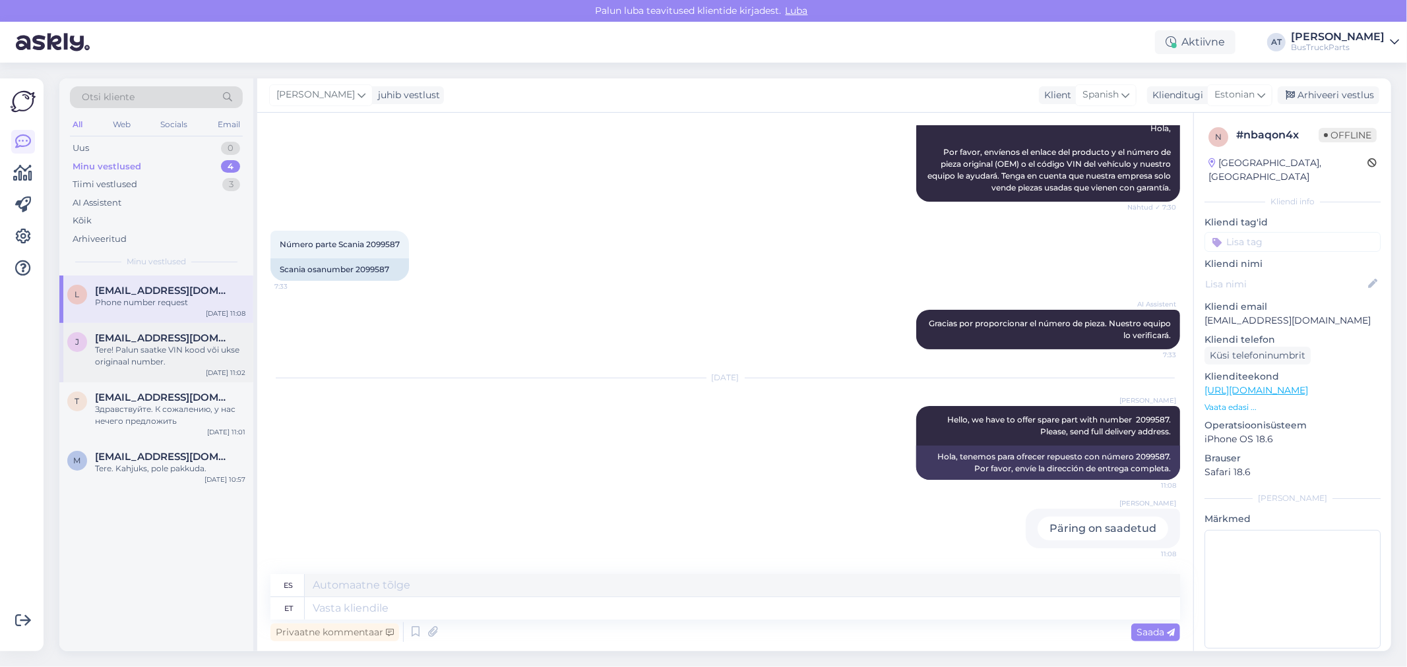
click at [152, 357] on div "Tere! Palun saatke VIN kood või ukse originaal number." at bounding box center [170, 356] width 150 height 24
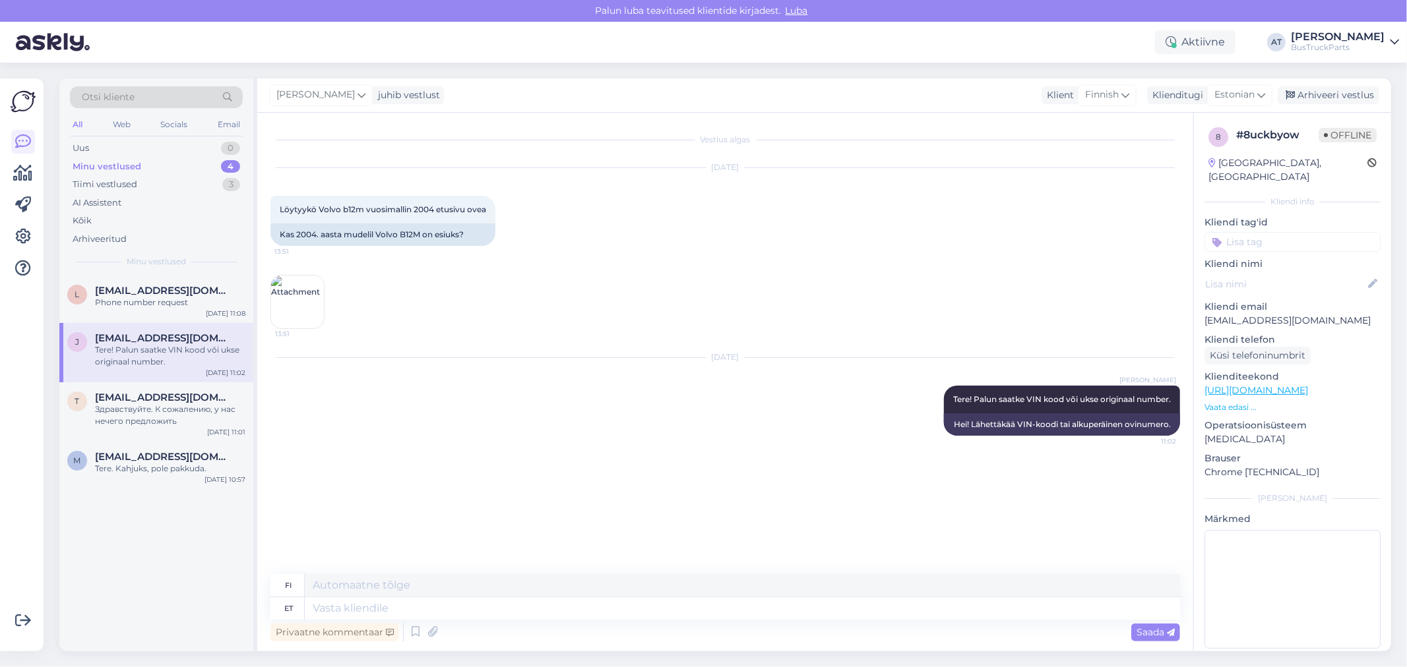
click at [286, 295] on img at bounding box center [297, 302] width 53 height 53
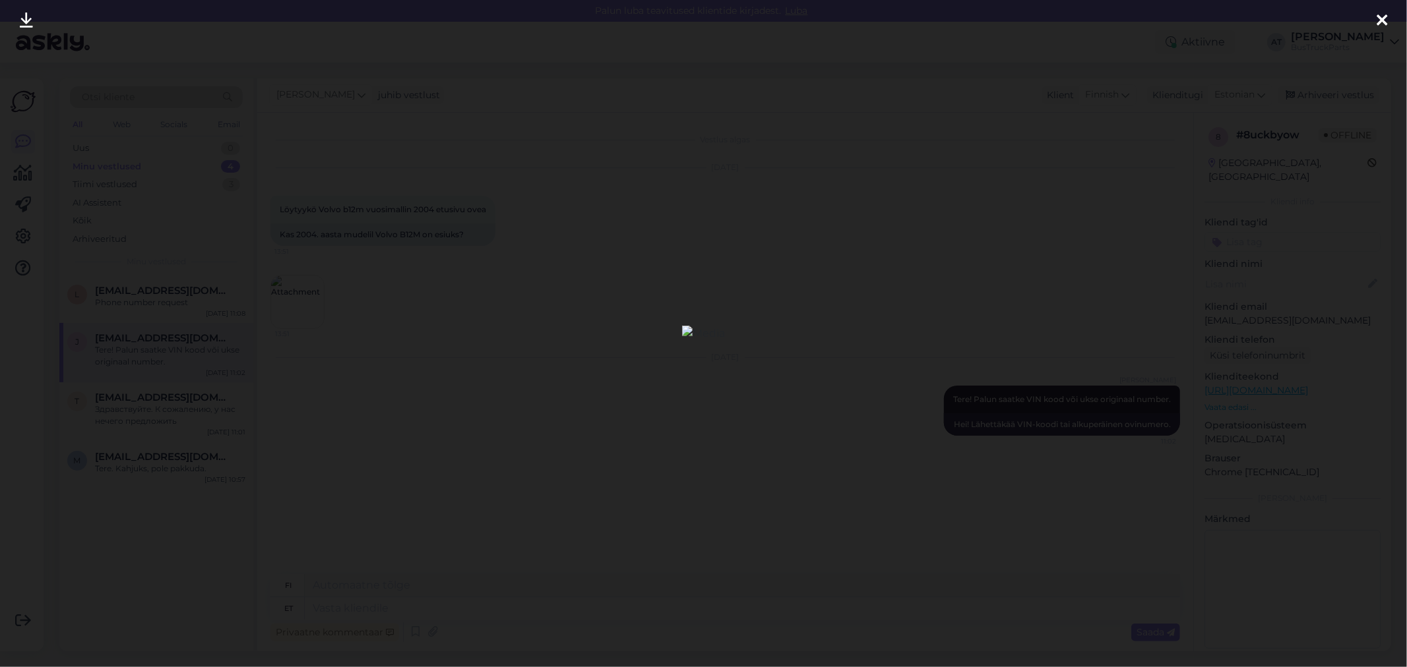
click at [519, 288] on div at bounding box center [703, 333] width 1407 height 667
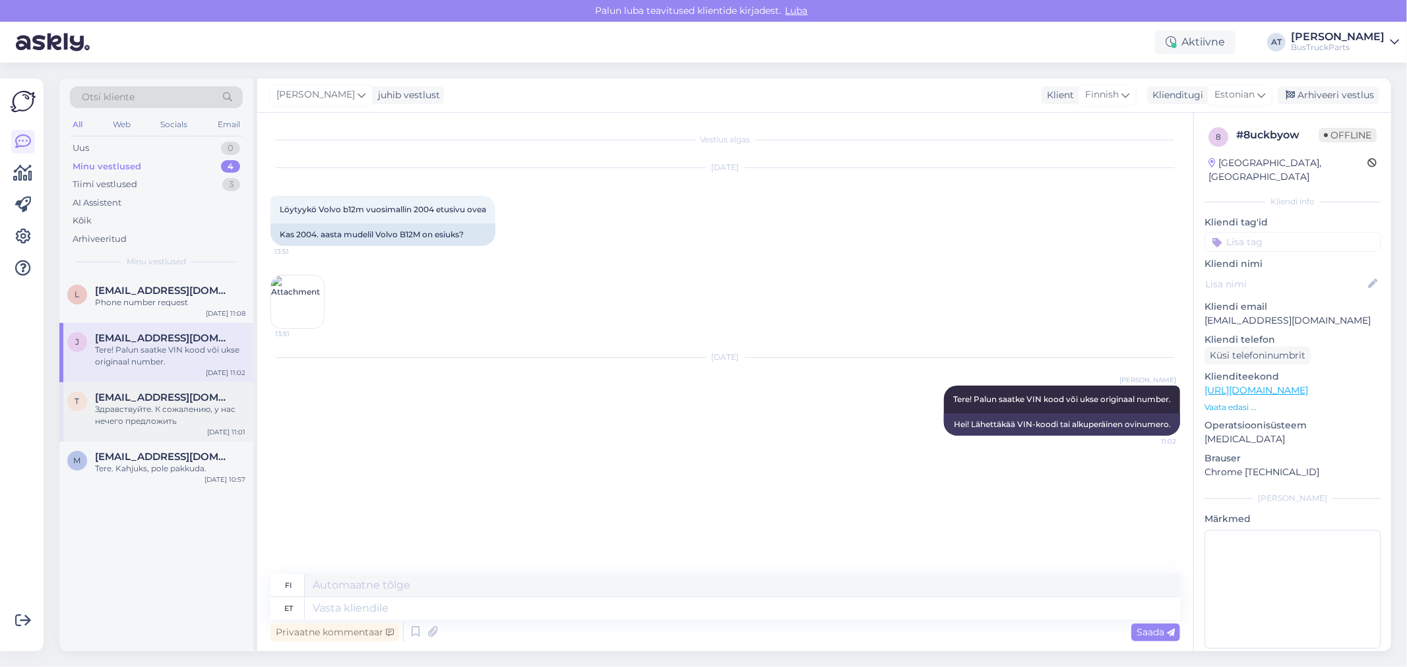
click at [131, 406] on div "Здравствуйте. К сожалению, у нас нечего предложить" at bounding box center [170, 416] width 150 height 24
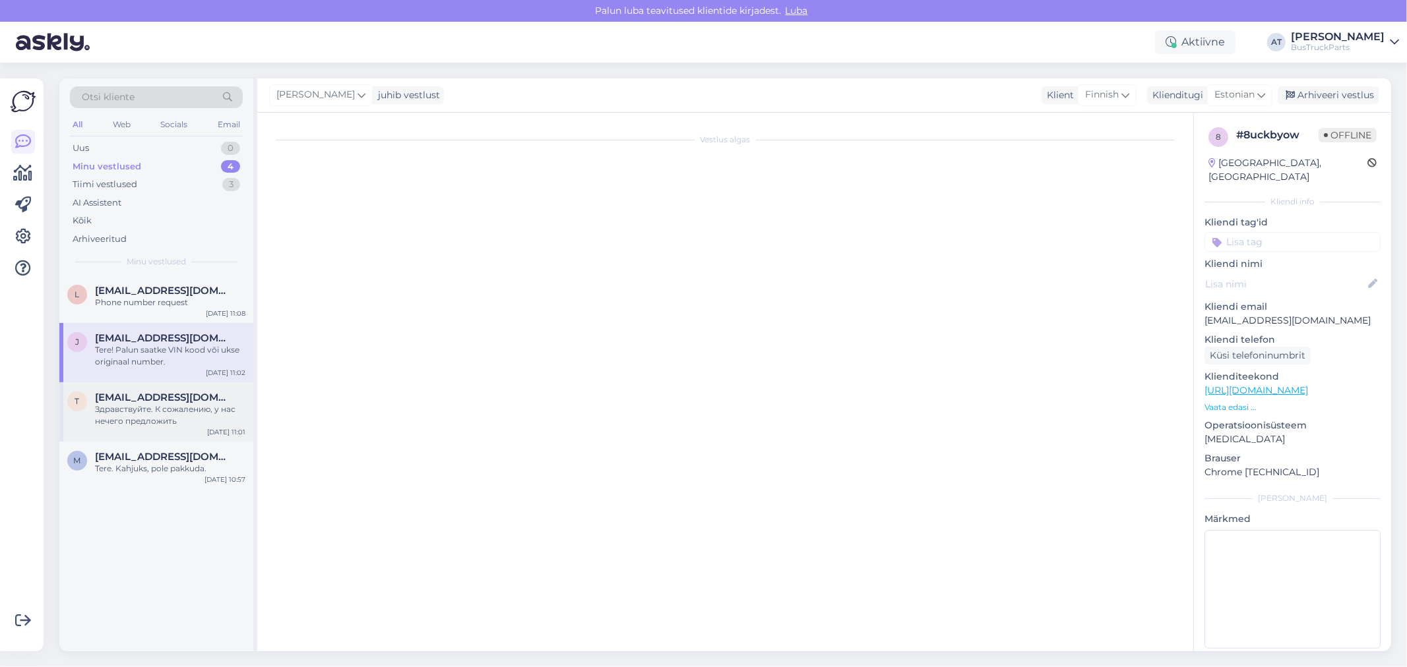
scroll to position [107, 0]
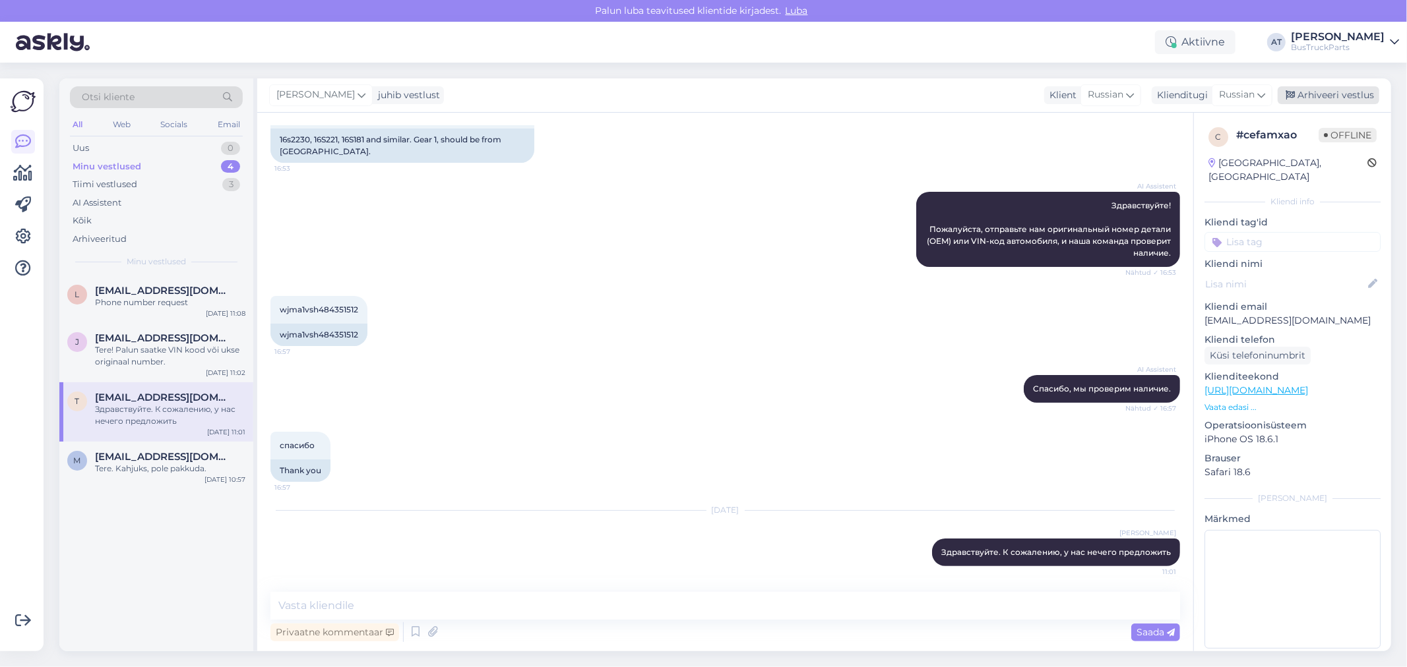
click at [1332, 100] on div "Arhiveeri vestlus" at bounding box center [1328, 95] width 102 height 18
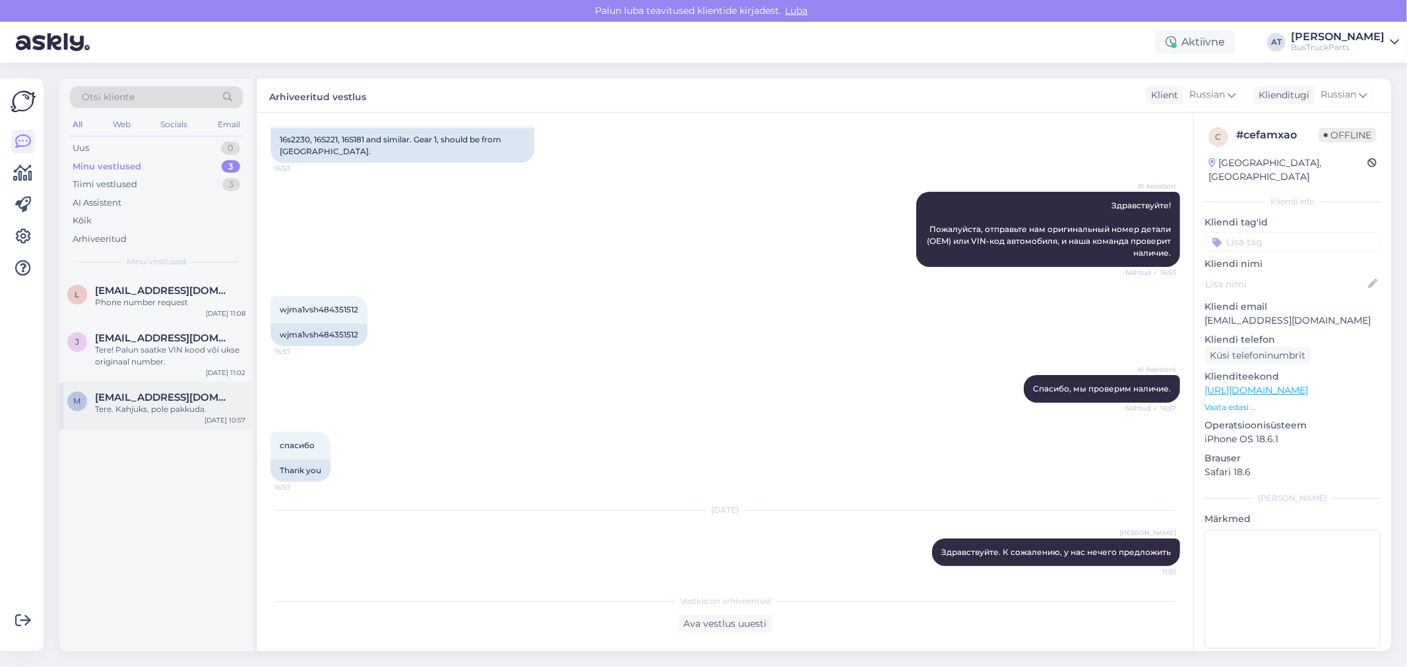
click at [140, 407] on div "Tere. Kahjuks, pole pakkuda." at bounding box center [170, 410] width 150 height 12
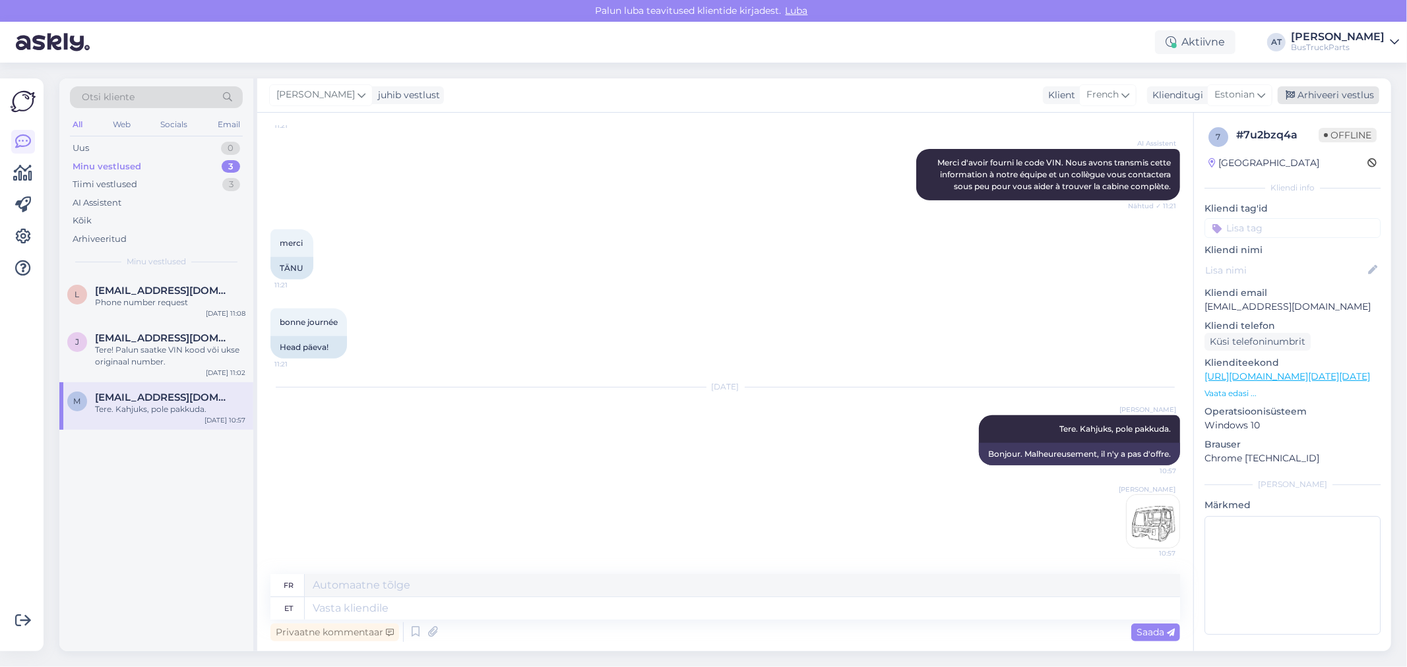
click at [1353, 87] on div "Arhiveeri vestlus" at bounding box center [1328, 95] width 102 height 18
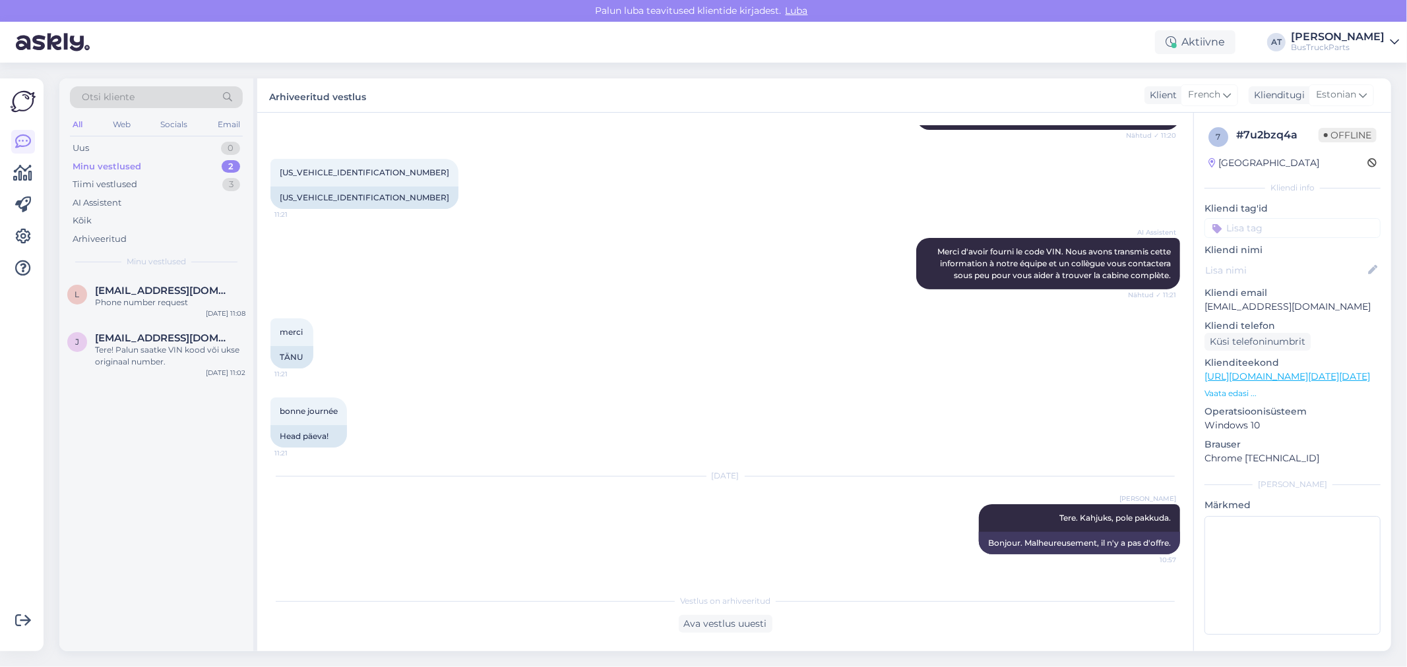
scroll to position [419, 0]
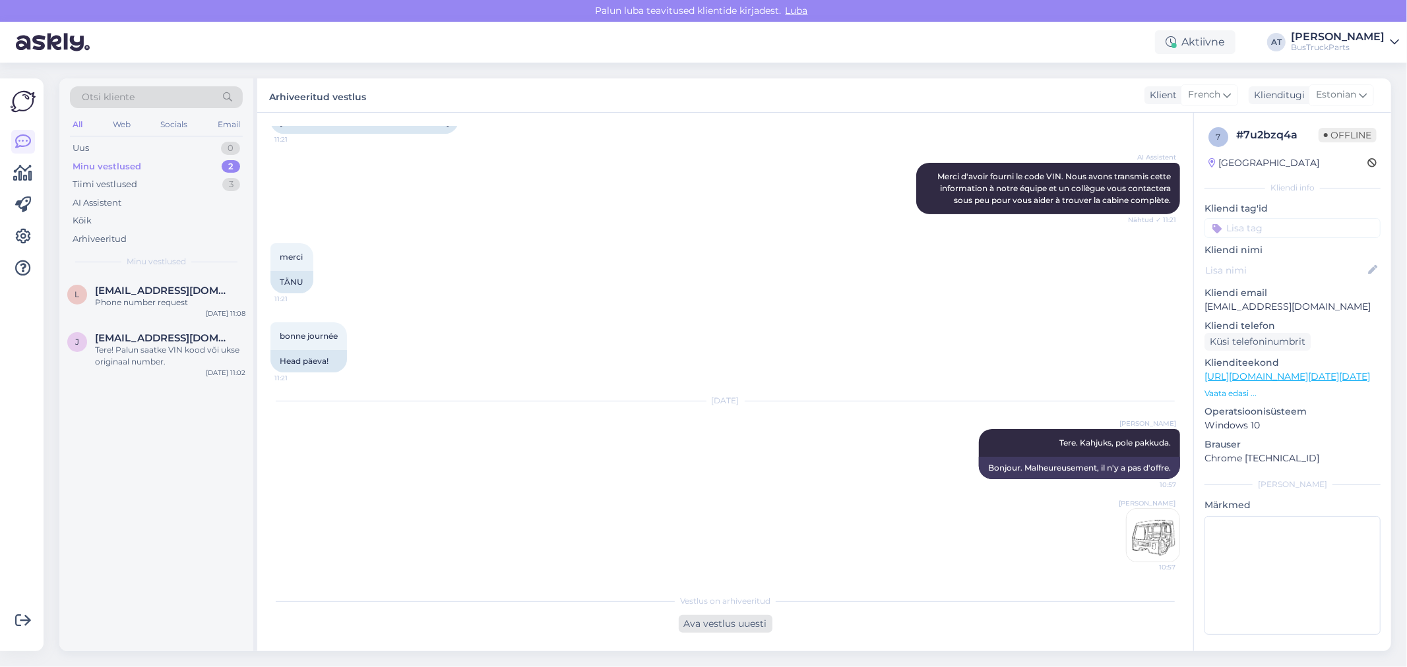
click at [762, 628] on div "Ava vestlus uuesti" at bounding box center [726, 624] width 94 height 18
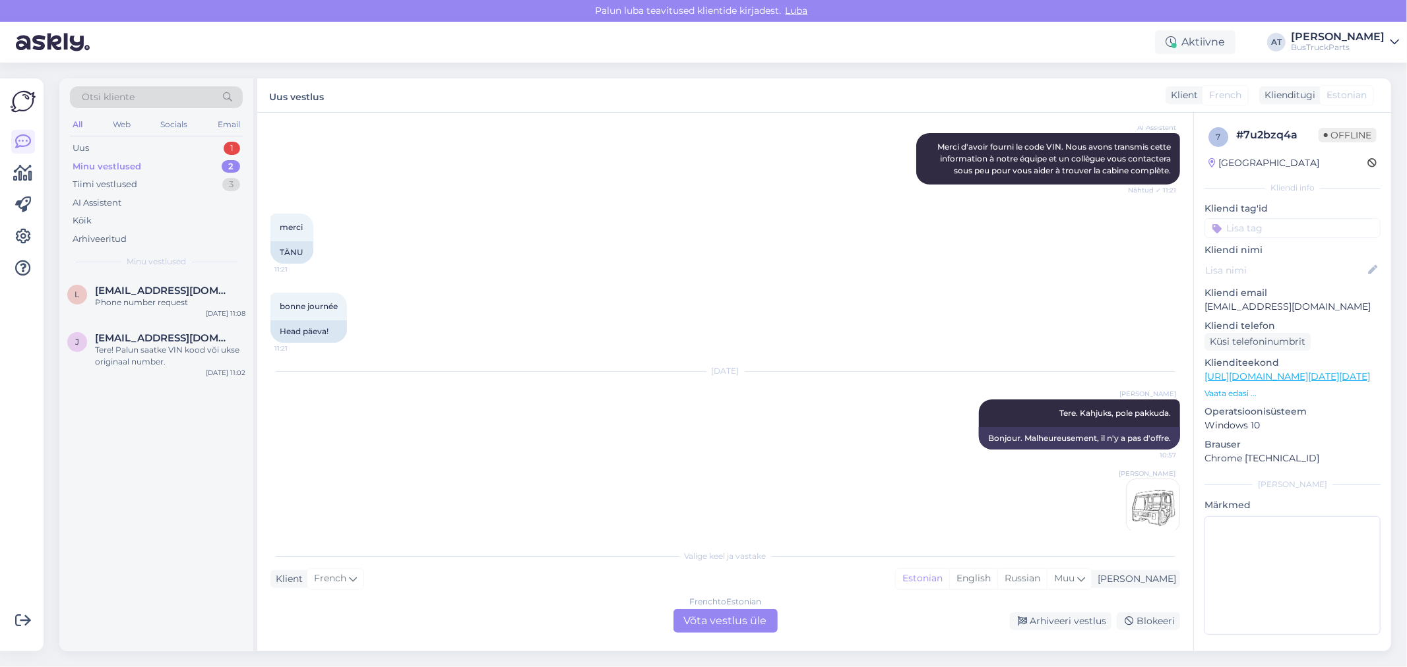
scroll to position [464, 0]
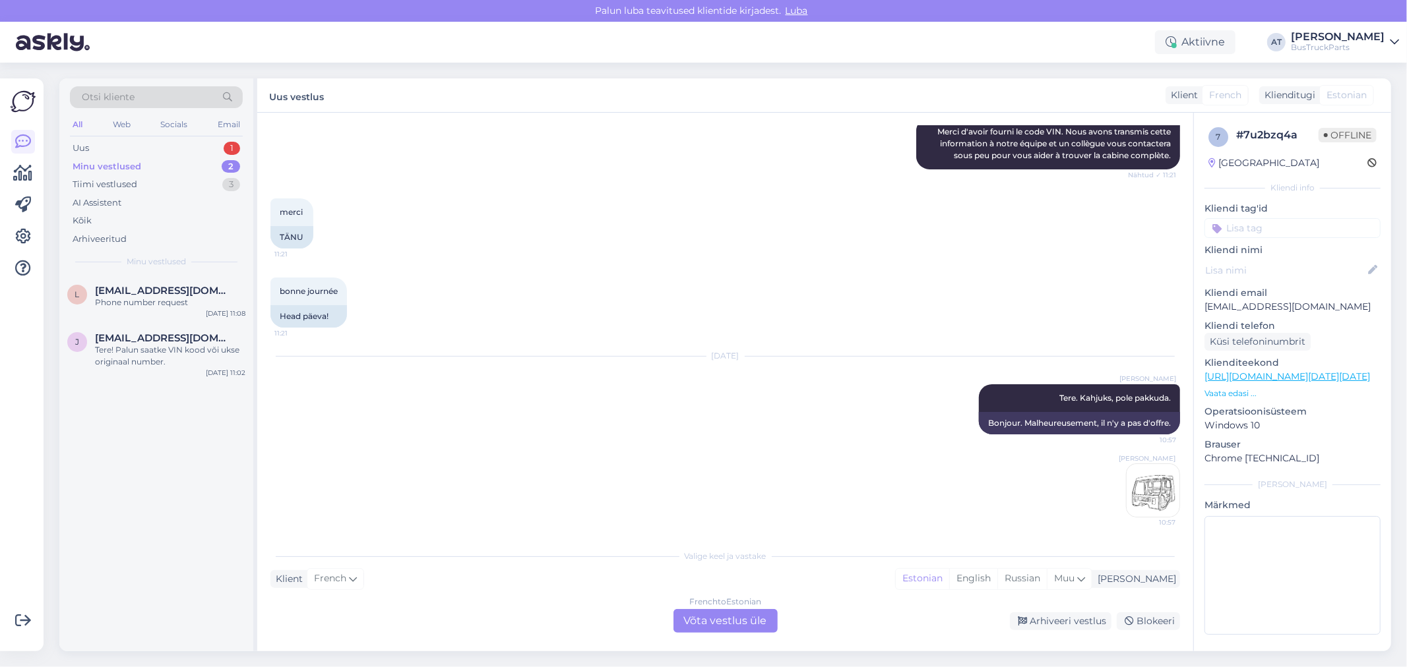
click at [734, 288] on div "bonne journée 11:21 Head päeva!" at bounding box center [724, 302] width 909 height 79
click at [1066, 621] on div "Arhiveeri vestlus" at bounding box center [1061, 622] width 102 height 18
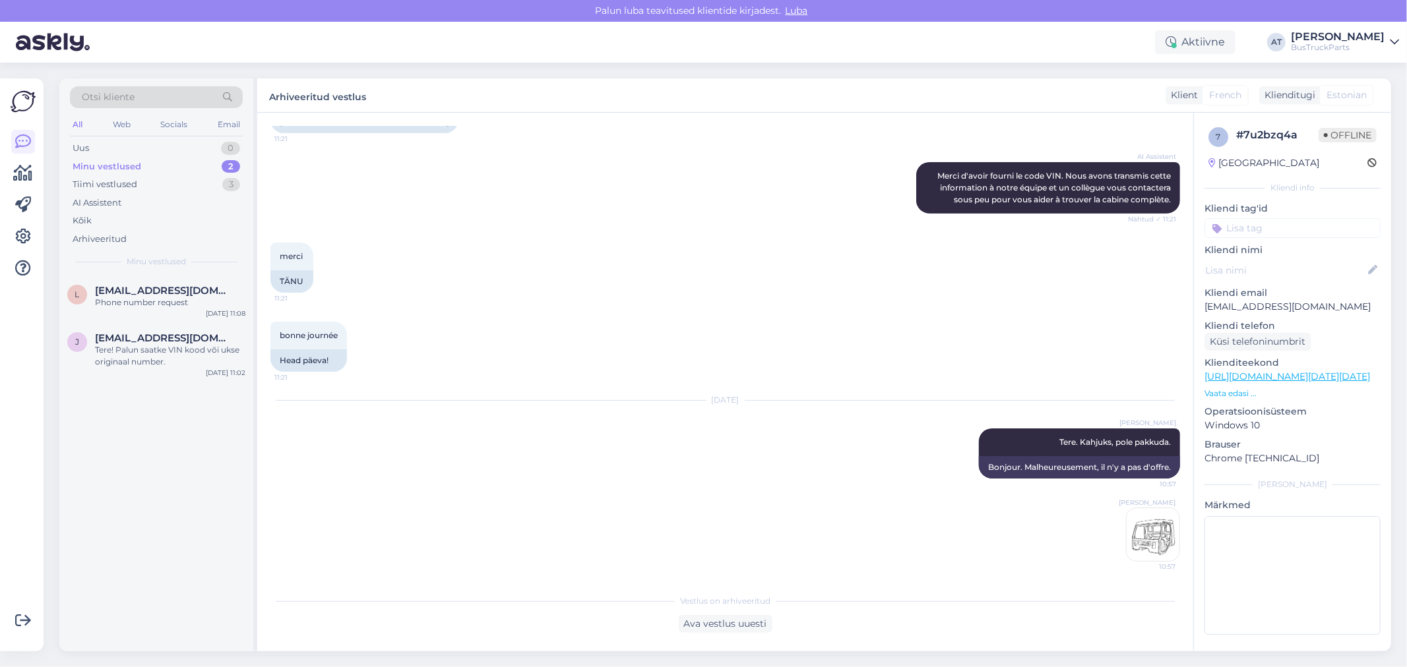
click at [154, 169] on div "Minu vestlused 2" at bounding box center [156, 167] width 173 height 18
click at [161, 182] on div "Tiimi vestlused 3" at bounding box center [156, 184] width 173 height 18
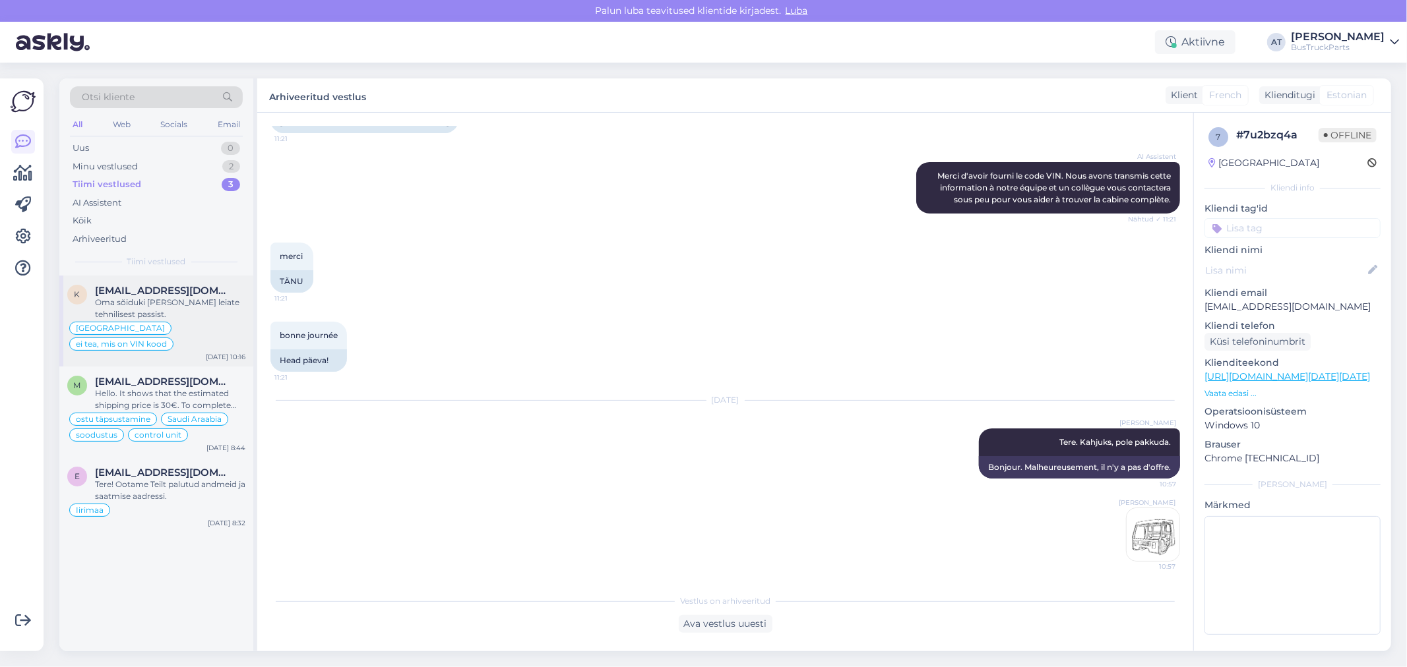
click at [195, 286] on span "[EMAIL_ADDRESS][DOMAIN_NAME]" at bounding box center [163, 291] width 137 height 12
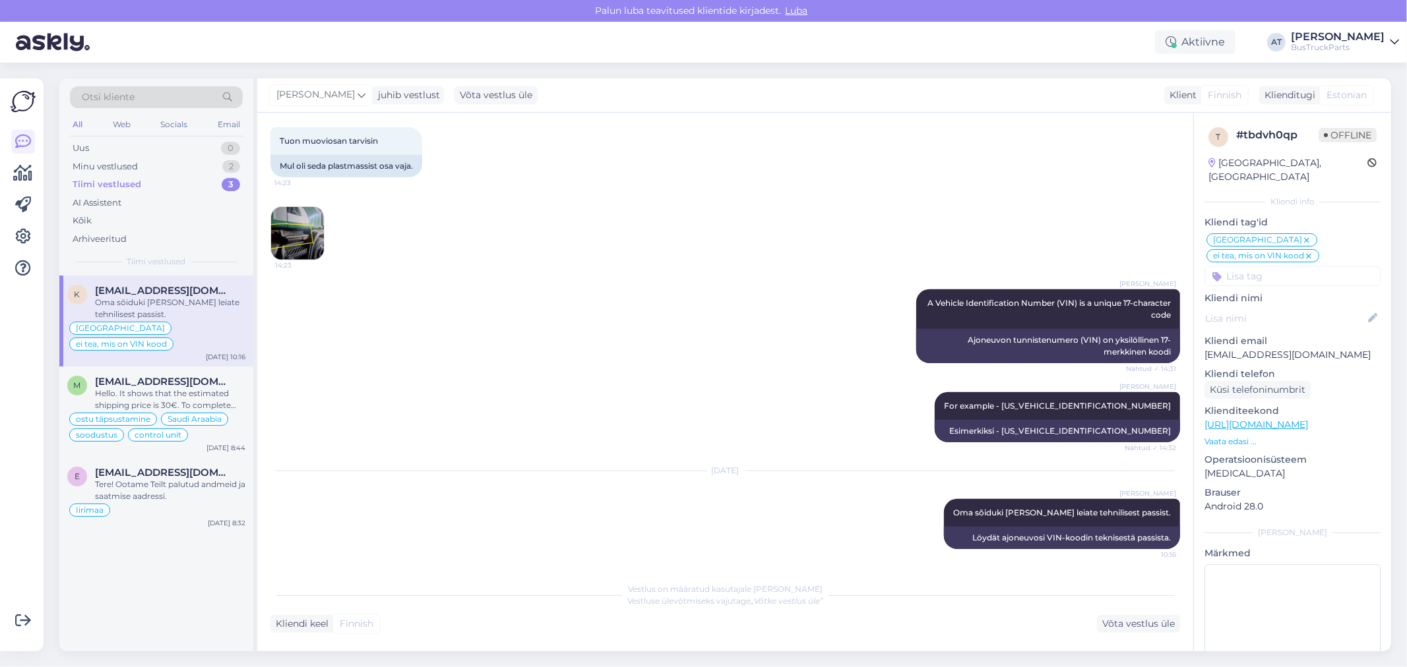
scroll to position [590, 0]
click at [225, 376] on div "[EMAIL_ADDRESS][DOMAIN_NAME]" at bounding box center [170, 382] width 150 height 12
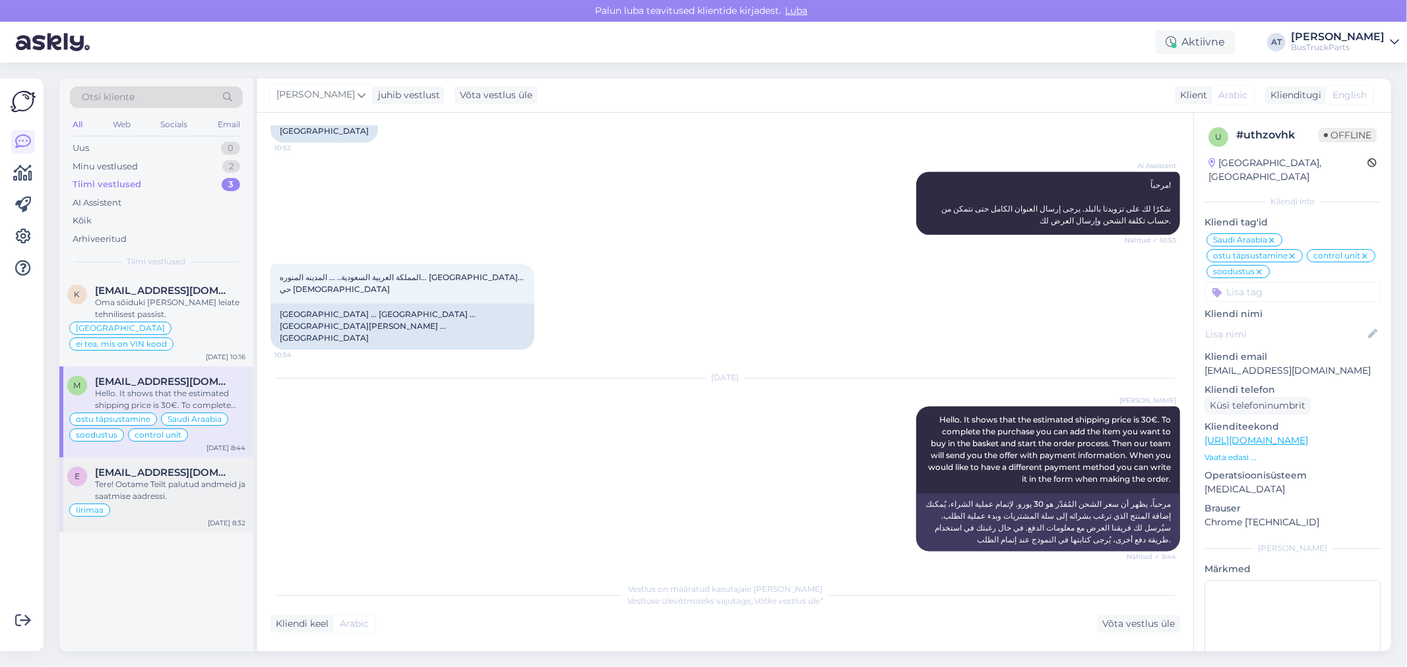
click at [185, 479] on div "Tere! Ootame Teilt palutud andmeid ja saatmise aadressi." at bounding box center [170, 491] width 150 height 24
